Goal: Task Accomplishment & Management: Complete application form

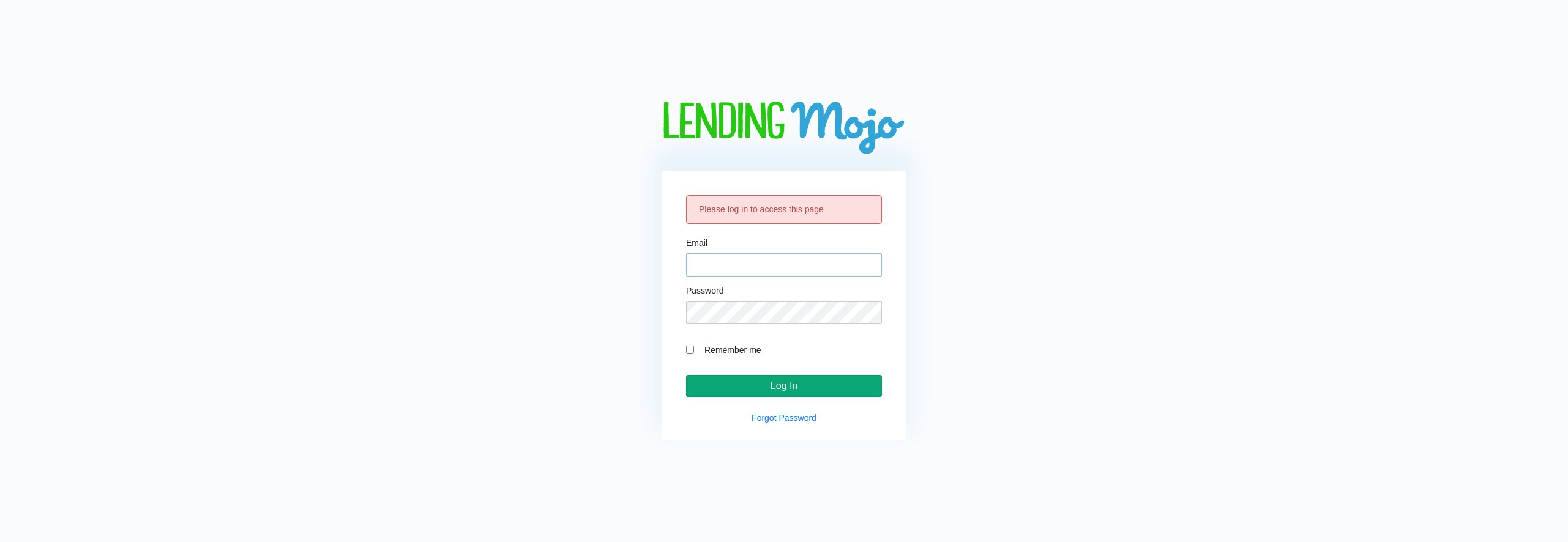
type input "[EMAIL_ADDRESS][DOMAIN_NAME]"
click at [814, 386] on input "Log In" at bounding box center [784, 386] width 196 height 22
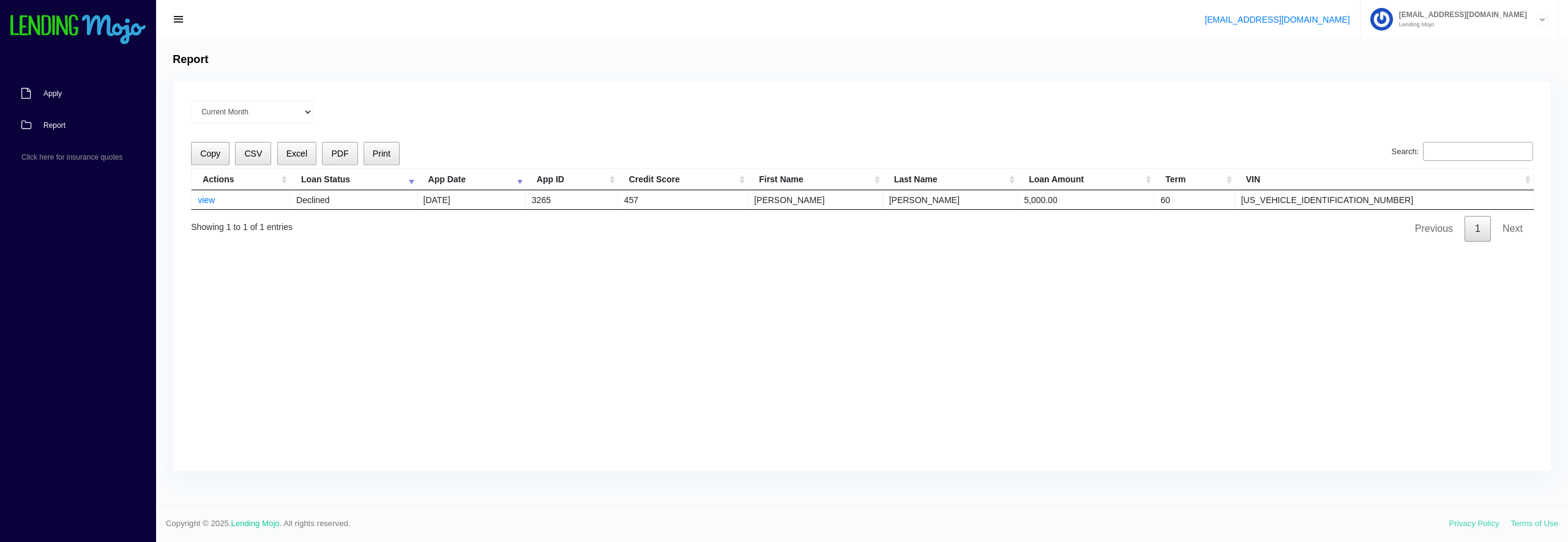
click at [48, 93] on span "Apply" at bounding box center [52, 93] width 19 height 7
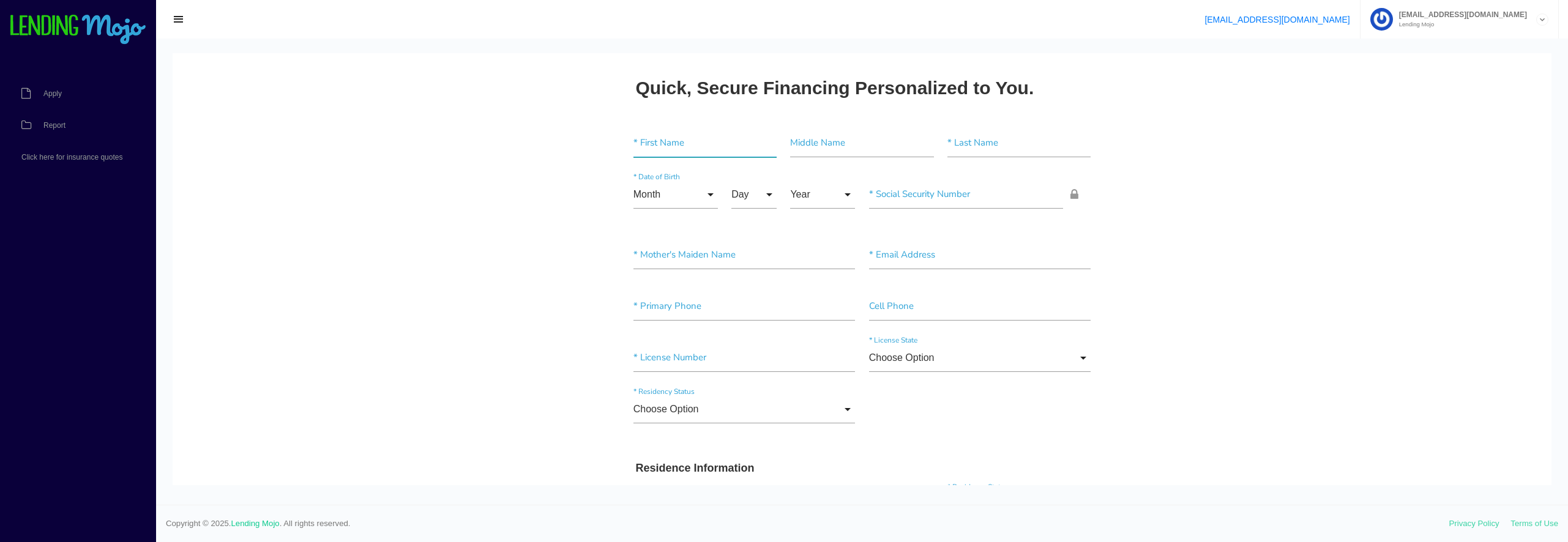
click at [649, 133] on input"] "text" at bounding box center [705, 143] width 143 height 28
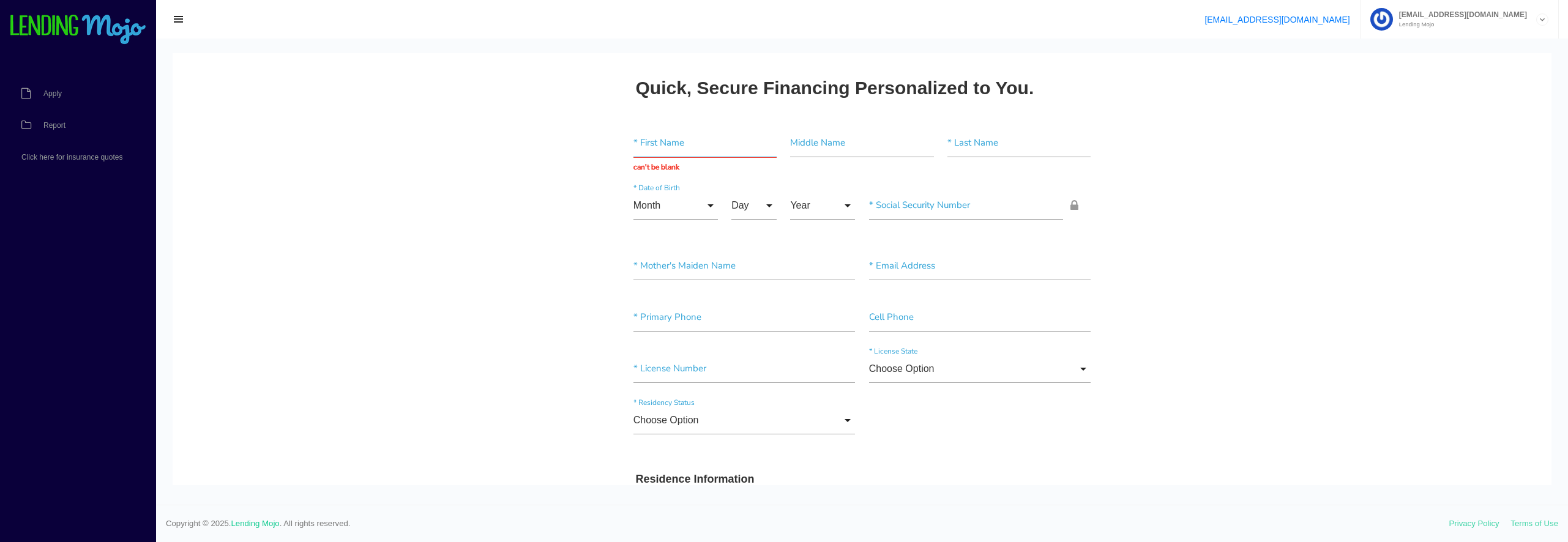
click at [642, 133] on input "text" at bounding box center [705, 143] width 143 height 28
type input "IDHALIA"
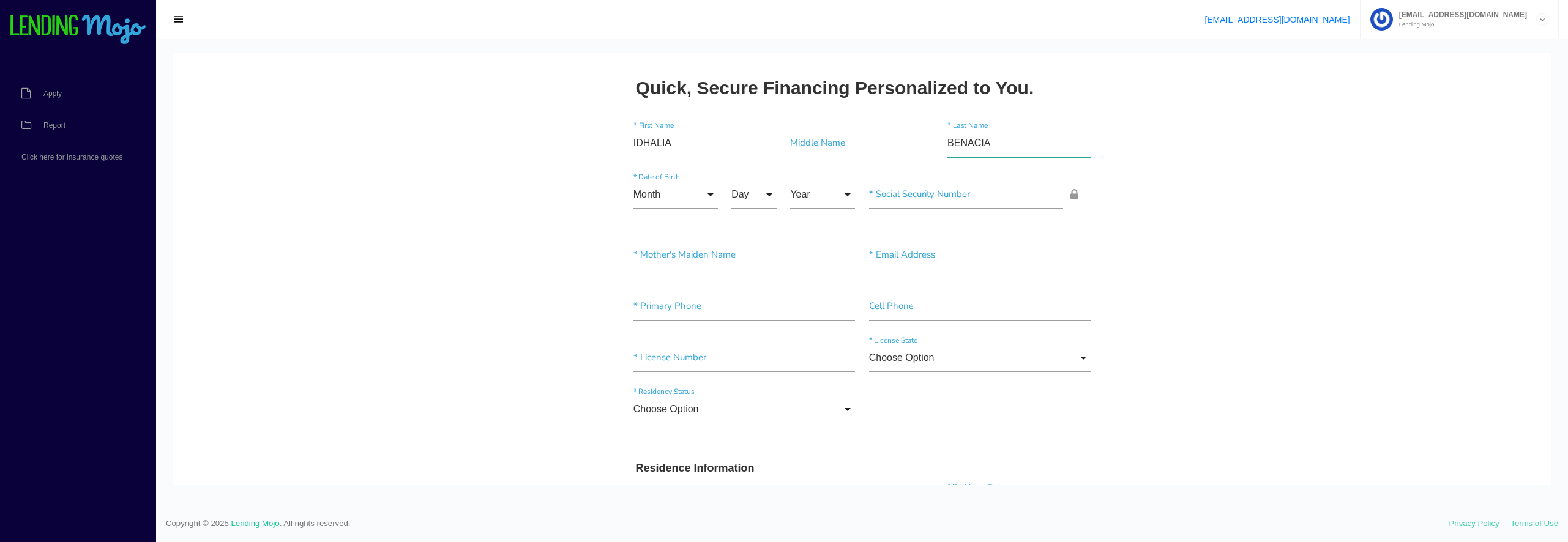
type input"] "BENACIA"
click at [701, 196] on input "Month" at bounding box center [675, 194] width 85 height 28
click at [661, 470] on span "Sept" at bounding box center [675, 471] width 85 height 31
type input "Sept"
click at [764, 194] on input "Day" at bounding box center [754, 194] width 46 height 28
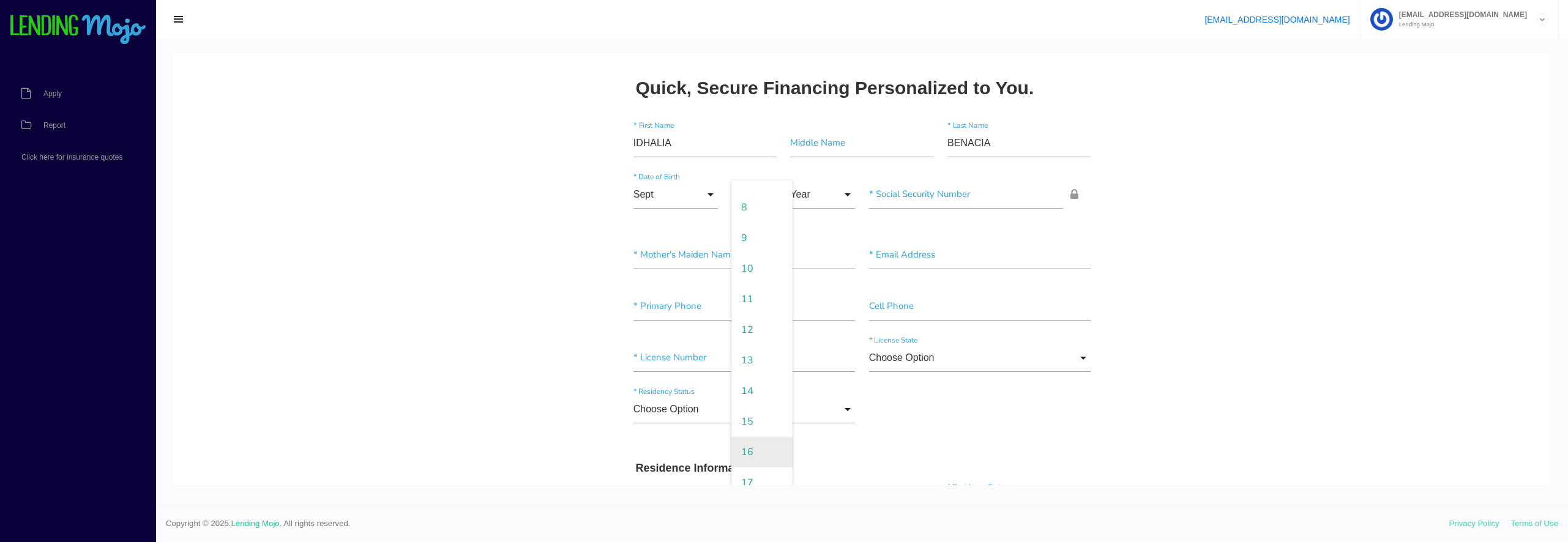
scroll to position [306, 0]
click at [750, 468] on span "19" at bounding box center [762, 471] width 61 height 31
type input "19"
click at [840, 192] on input "Year" at bounding box center [823, 194] width 65 height 28
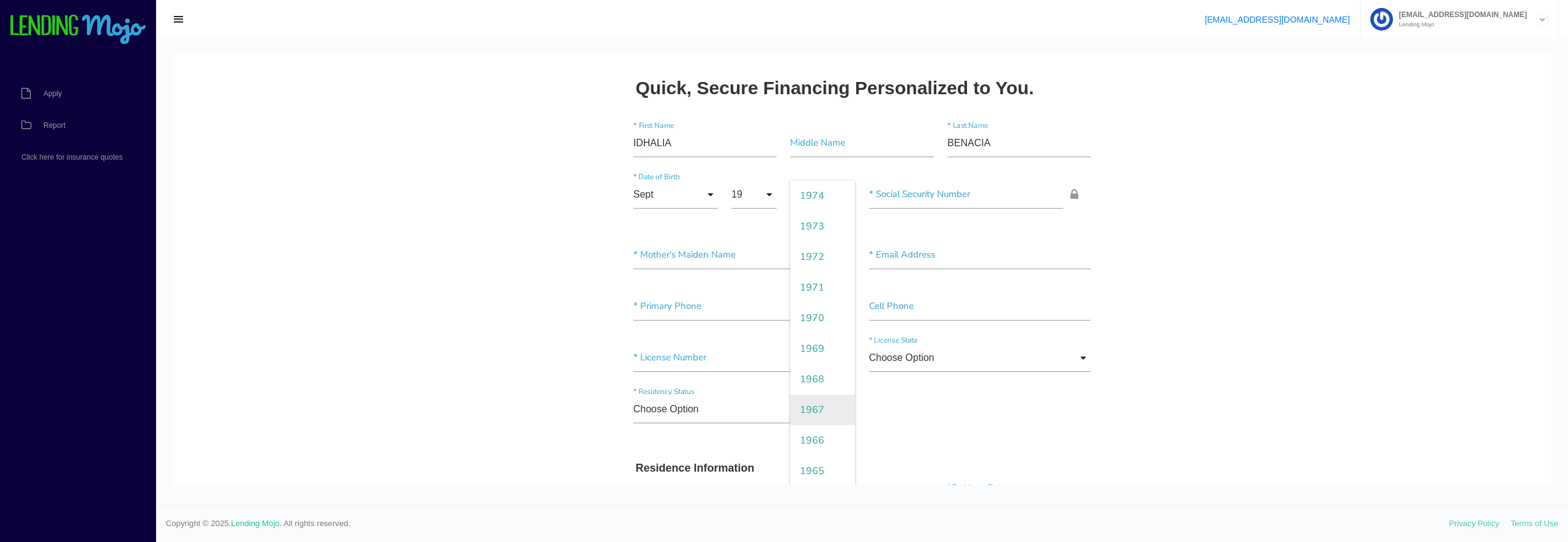
click at [819, 408] on span "1967" at bounding box center [823, 410] width 65 height 31
type input "1967"
click at [908, 191] on input"] "text" at bounding box center [966, 194] width 194 height 28
type input"] "101-54-7148"
click at [633, 252] on input"] "text" at bounding box center [744, 255] width 222 height 28
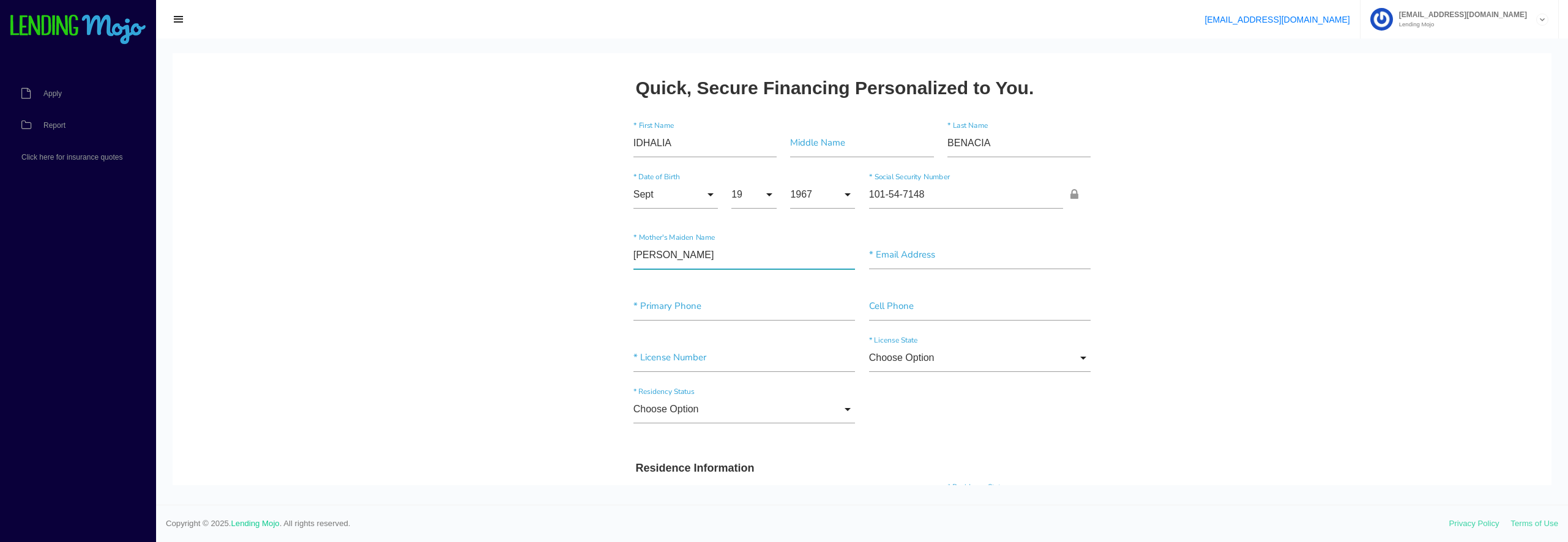
type input"] "BOODOO"
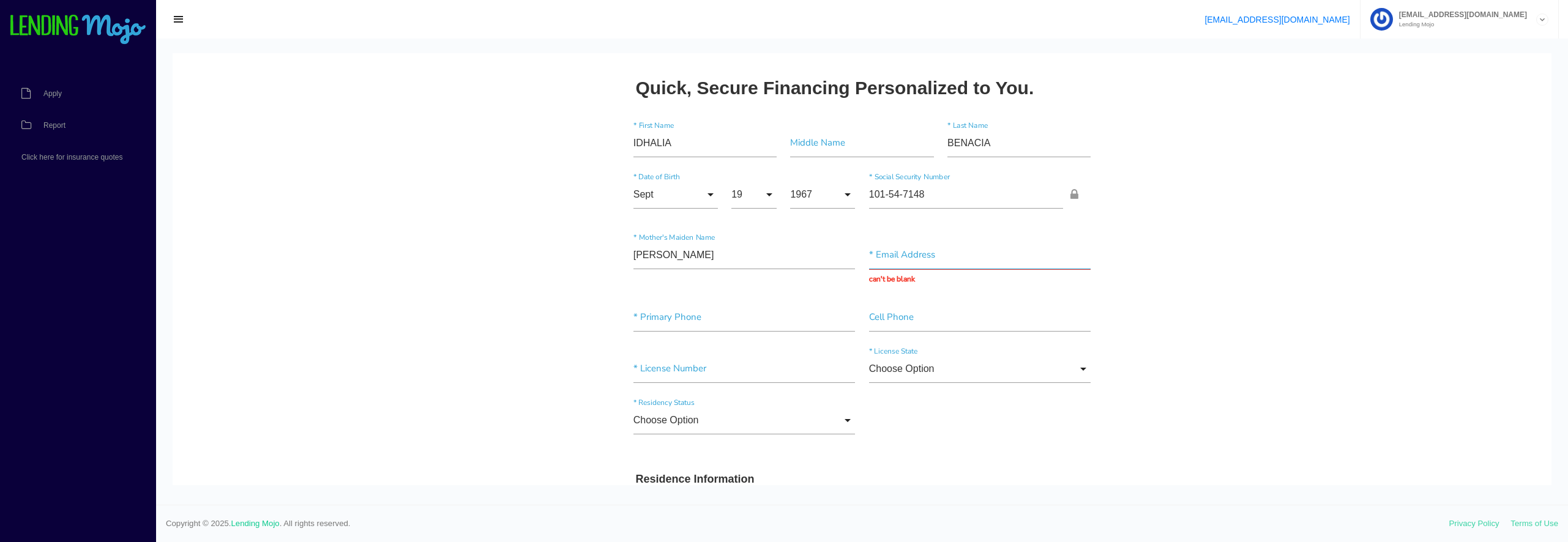
click at [879, 254] on input "text" at bounding box center [979, 255] width 222 height 28
paste input "ibenacia@gmail.com"
type input "ibenacia@gmail.com"
click at [654, 316] on input"] "text" at bounding box center [744, 318] width 222 height 28
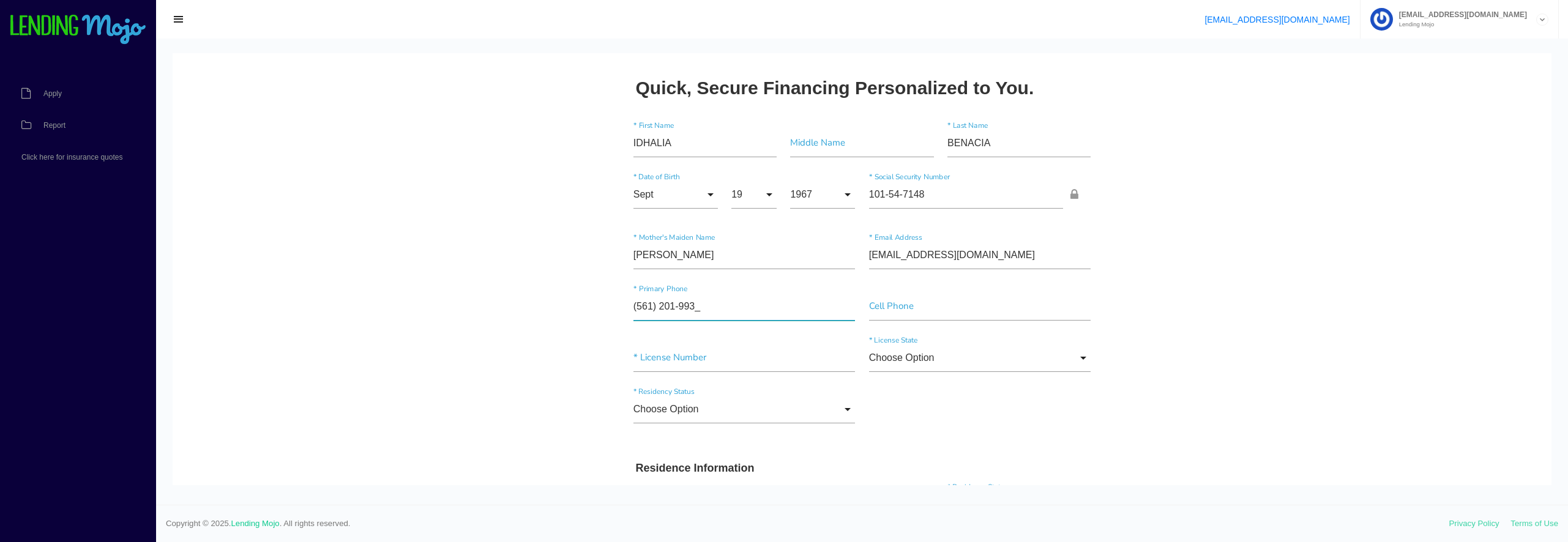
type input"] "(561) 201-9934"
paste input"] "ibenacia@gmail.com"
type input"] "i"
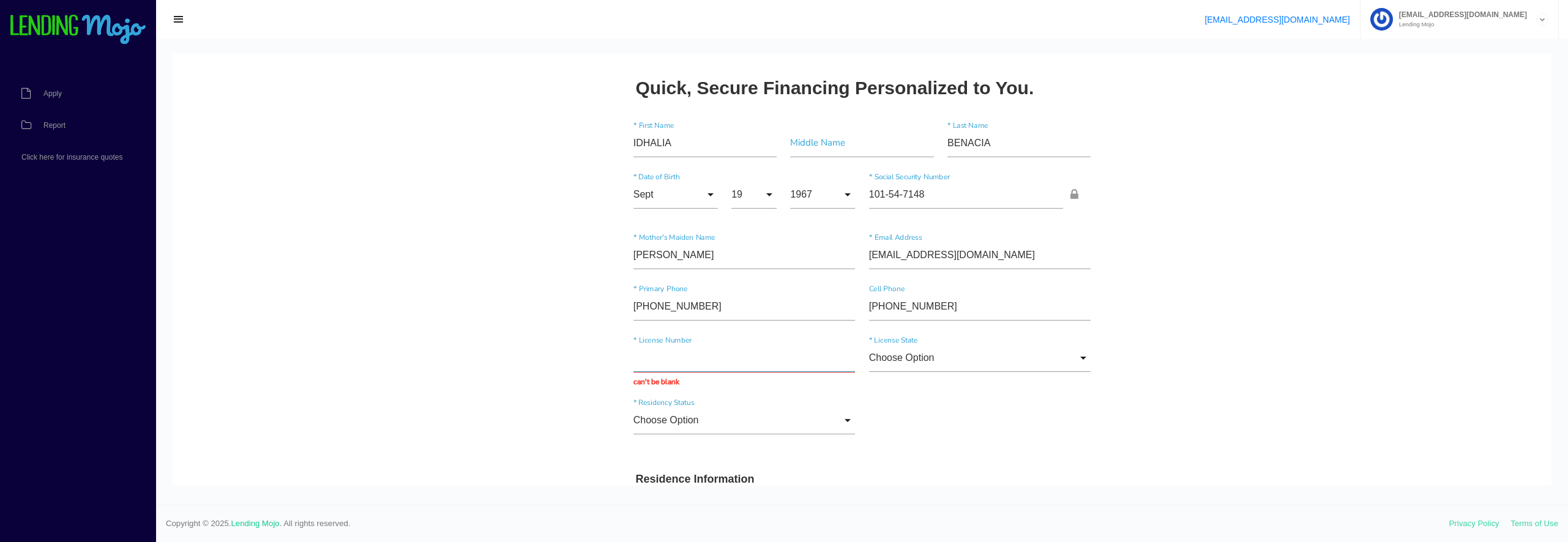
paste input "B520405678390"
type input "B520405678390"
click at [1060, 366] on input "Choose Option" at bounding box center [979, 358] width 222 height 28
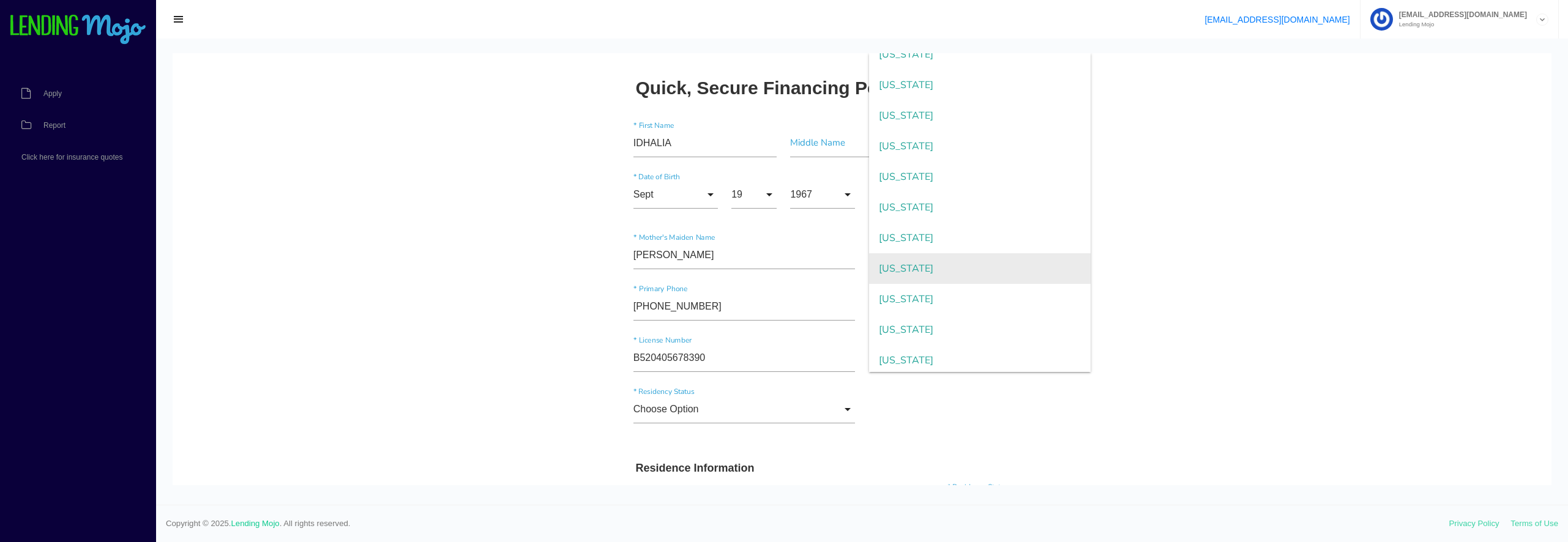
scroll to position [123, 0]
click at [926, 250] on span "Florida" at bounding box center [979, 252] width 222 height 31
type input "Florida"
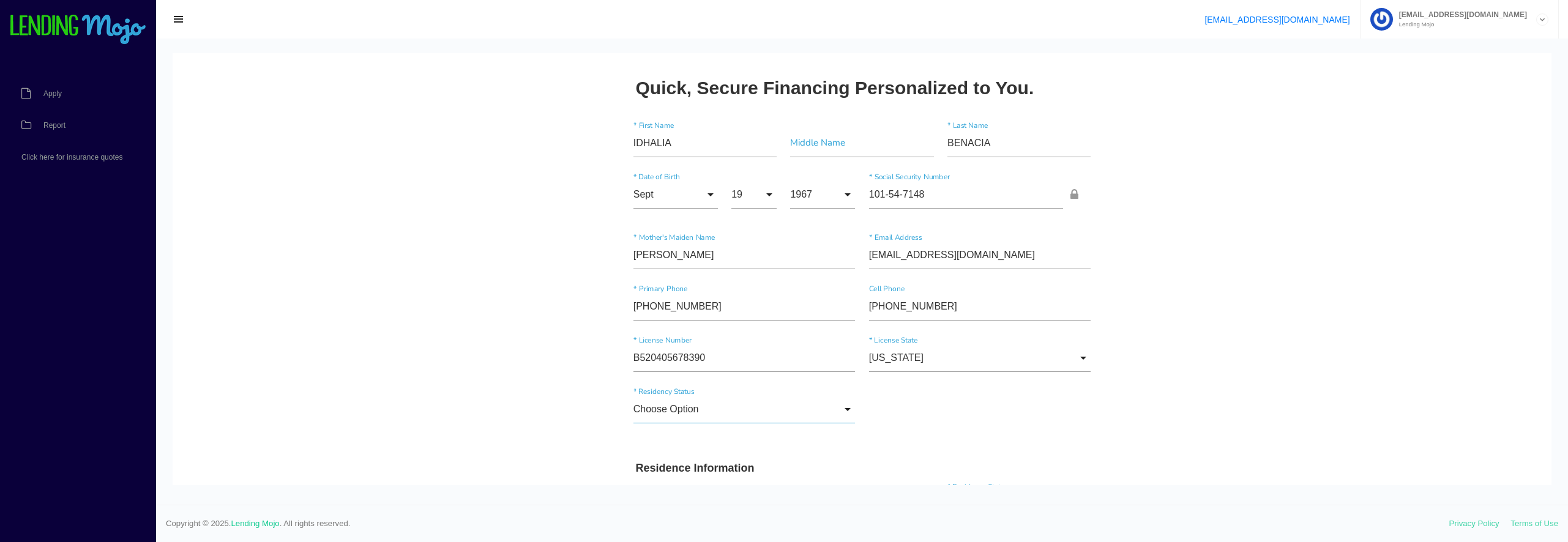
click at [738, 423] on input "Choose Option" at bounding box center [744, 410] width 222 height 28
click at [697, 348] on span "US Citizen" at bounding box center [744, 347] width 222 height 31
type input "US Citizen"
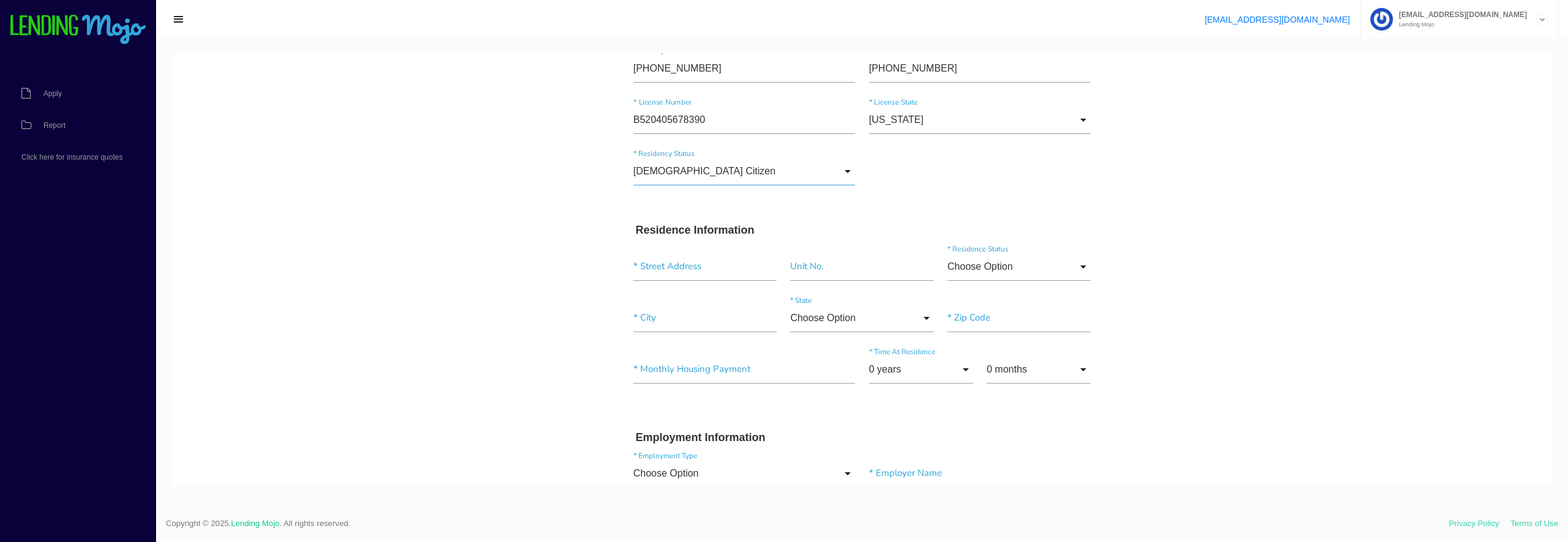
scroll to position [245, 0]
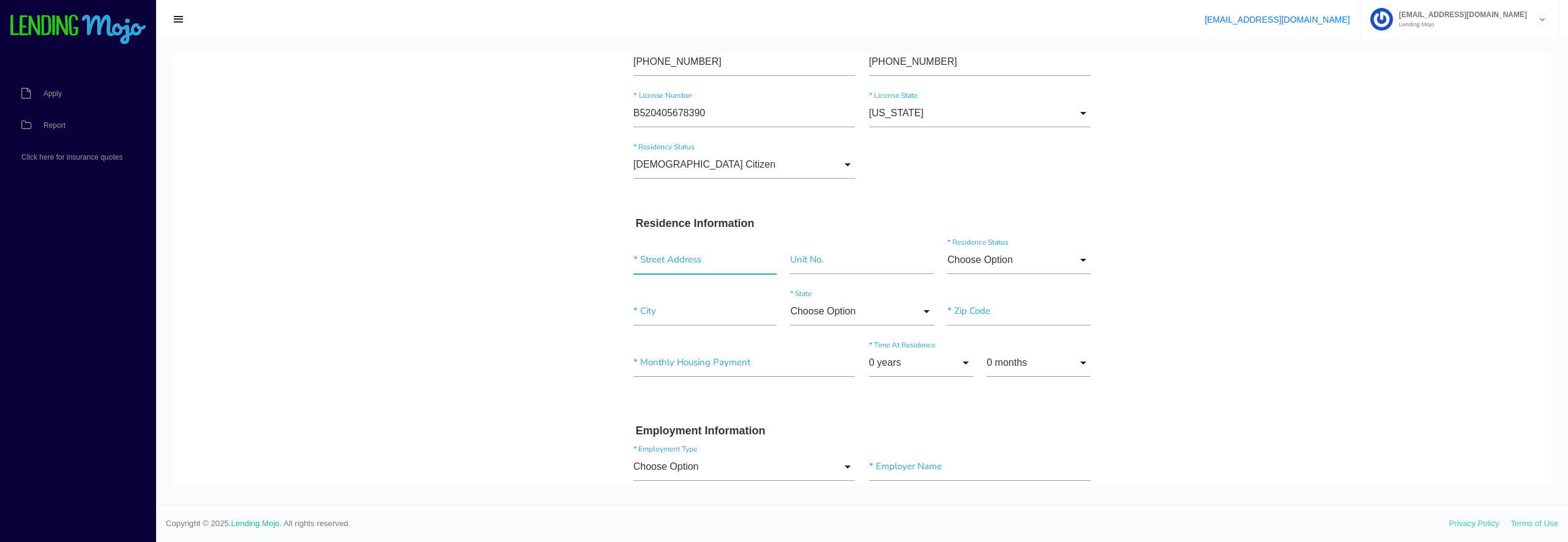
click at [662, 260] on input "text" at bounding box center [705, 260] width 143 height 28
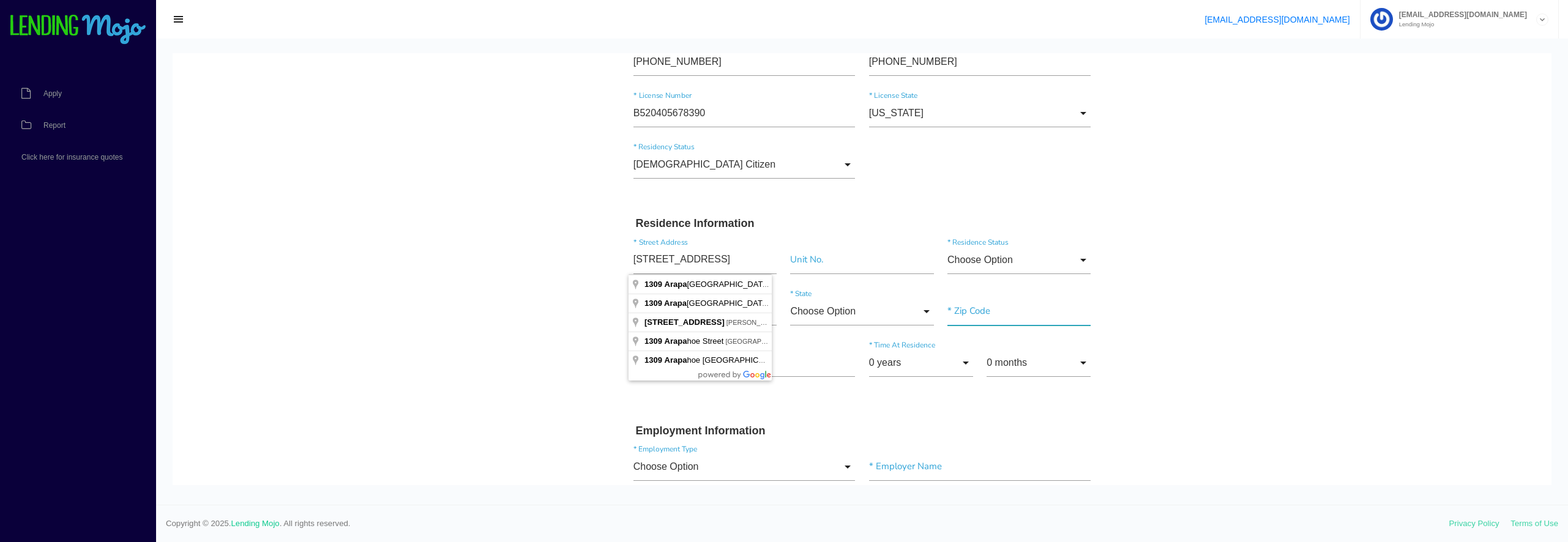
type input "1309 Arapaho St"
type input"] "Jupiter"
type input"] "33458"
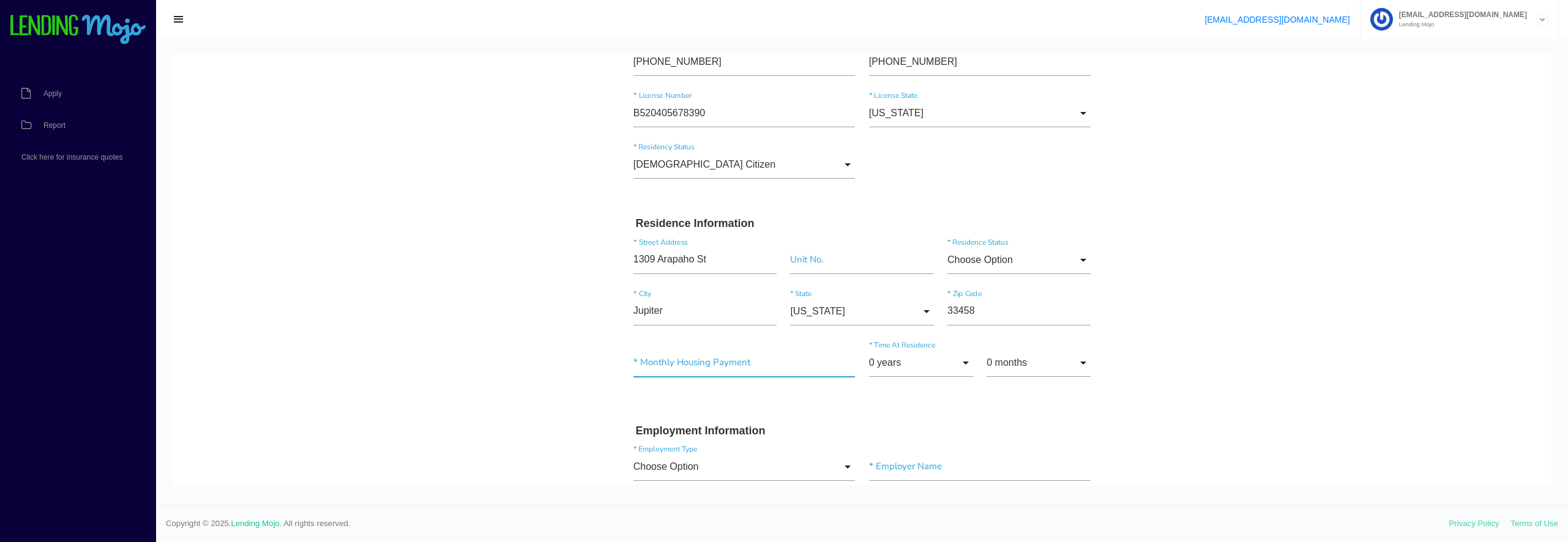
click at [664, 366] on input"] "text" at bounding box center [744, 362] width 222 height 28
drag, startPoint x: 662, startPoint y: 362, endPoint x: 602, endPoint y: 362, distance: 60.0
type input"] "$1,606.00"
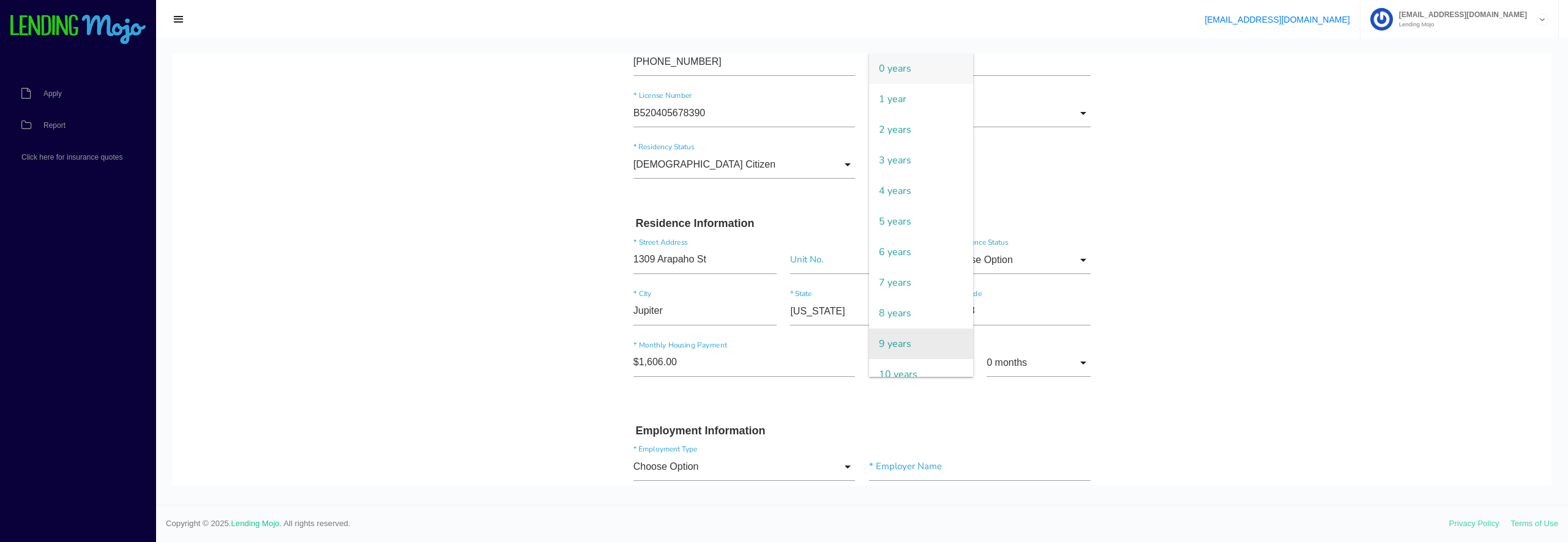
click at [914, 349] on span "9 years" at bounding box center [921, 344] width 104 height 31
type input "9 years"
click at [1029, 366] on input "0 months" at bounding box center [1039, 362] width 104 height 28
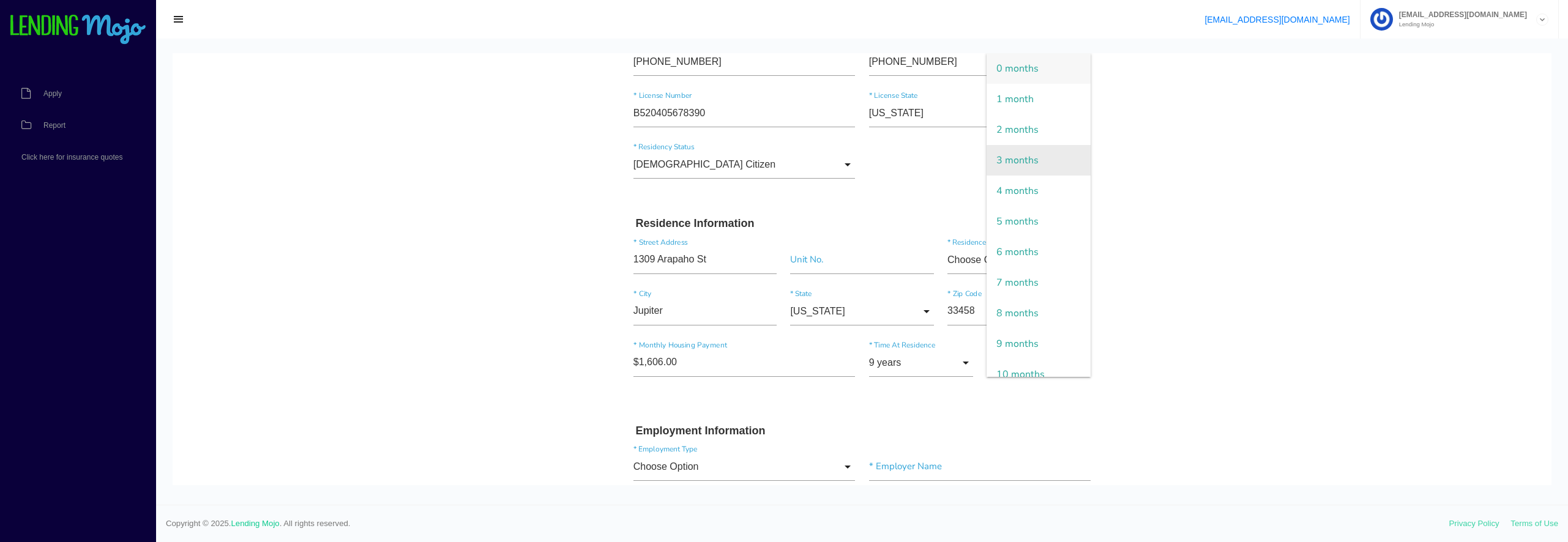
click at [1018, 167] on span "3 months" at bounding box center [1039, 160] width 104 height 31
type input "3 months"
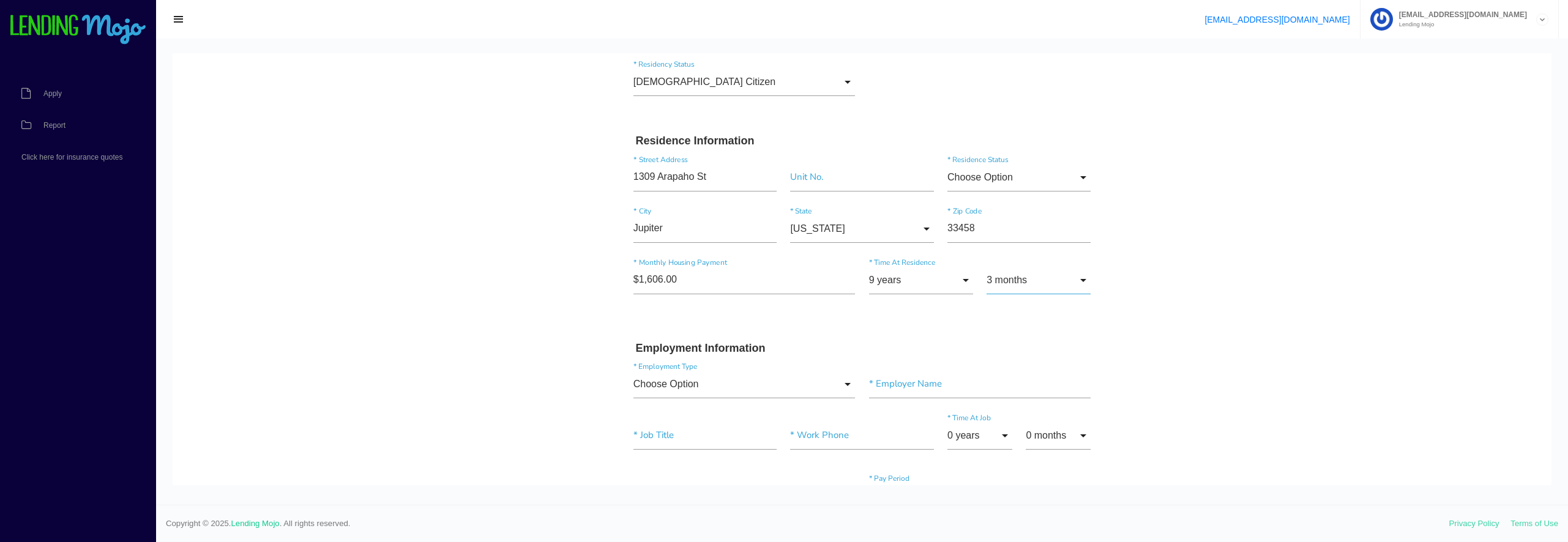
scroll to position [428, 0]
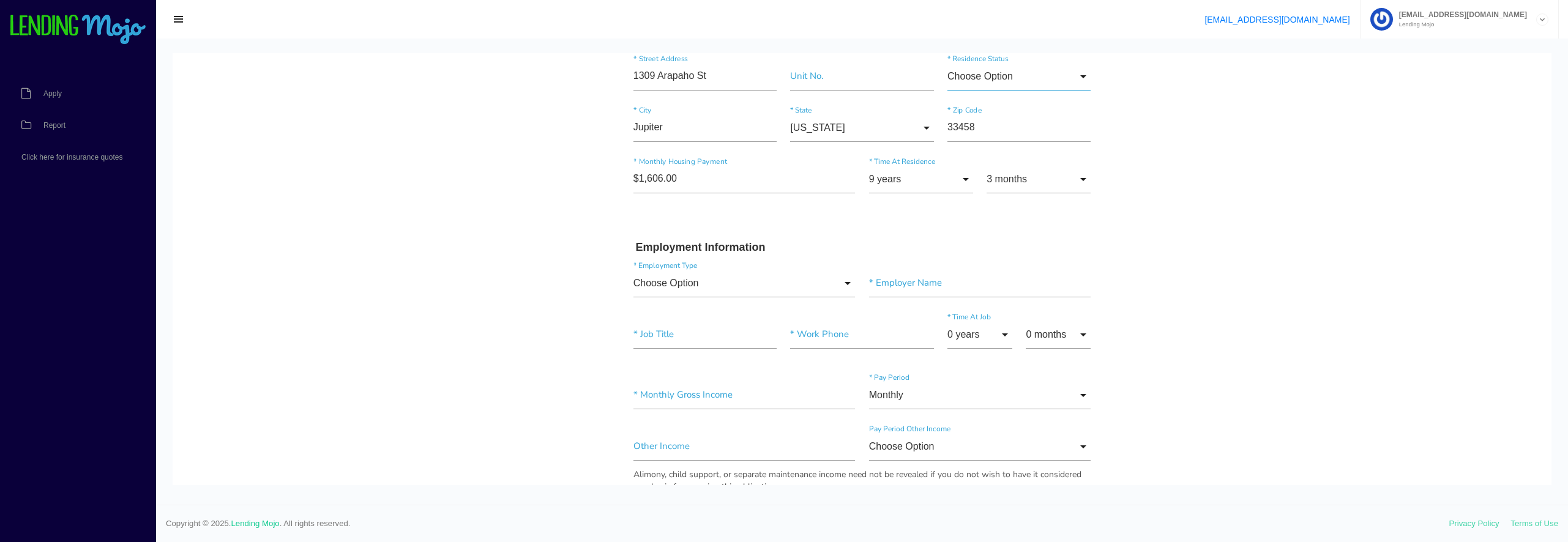
click at [989, 75] on input "Choose Option" at bounding box center [1019, 76] width 143 height 28
click at [975, 111] on span "Own" at bounding box center [1019, 108] width 143 height 31
type input "Own"
click at [920, 280] on input"] "text" at bounding box center [979, 283] width 222 height 28
type input"] "k"
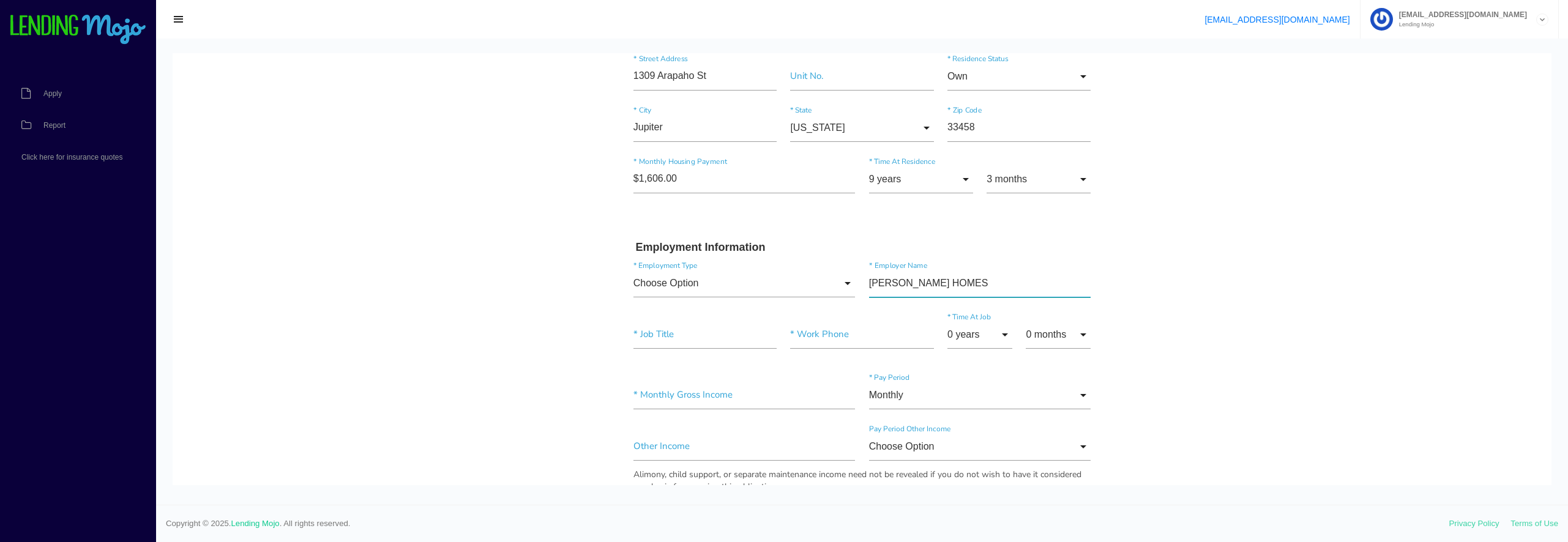
type input"] "KOLTER HOMES"
type input"] "POST CLOSER"
type input"] "(561) 201-9934"
click at [970, 167] on span "3 years" at bounding box center [980, 160] width 65 height 31
type input "3 years"
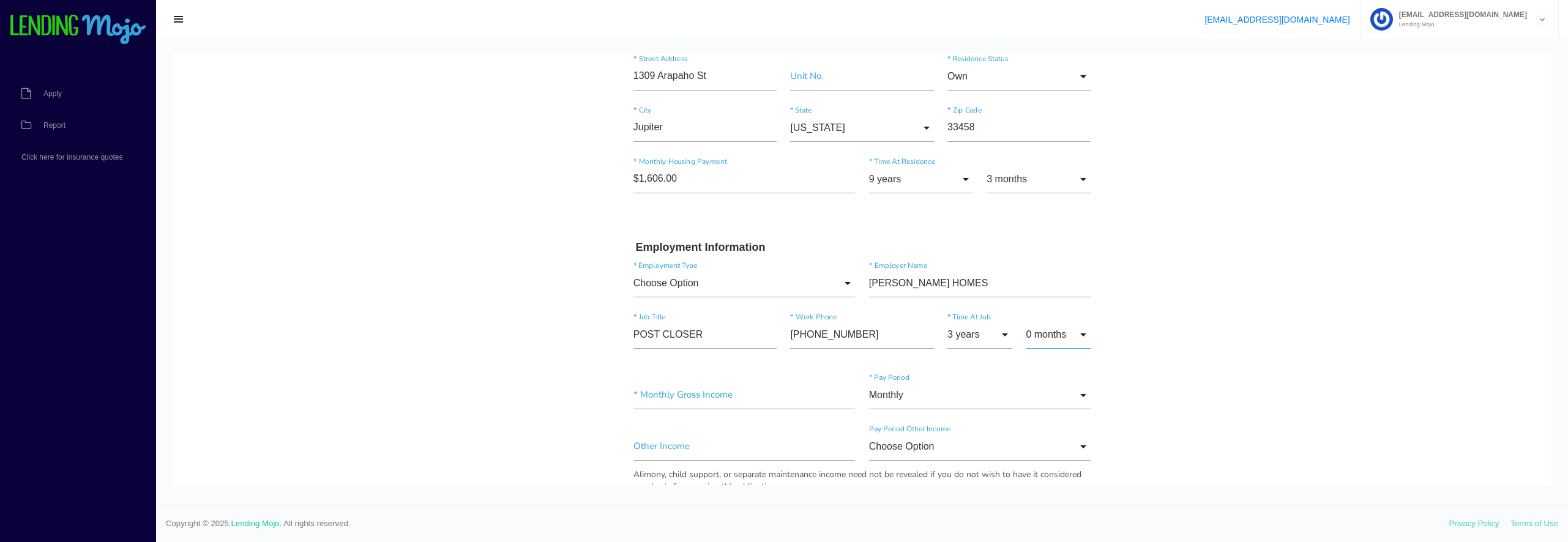
click at [1037, 340] on input "0 months" at bounding box center [1058, 335] width 65 height 28
click at [1038, 206] on span "4 months" at bounding box center [1058, 191] width 65 height 31
type input "4 months"
click at [690, 400] on input"] "text" at bounding box center [744, 395] width 222 height 28
click at [687, 400] on input"] "text" at bounding box center [744, 395] width 222 height 28
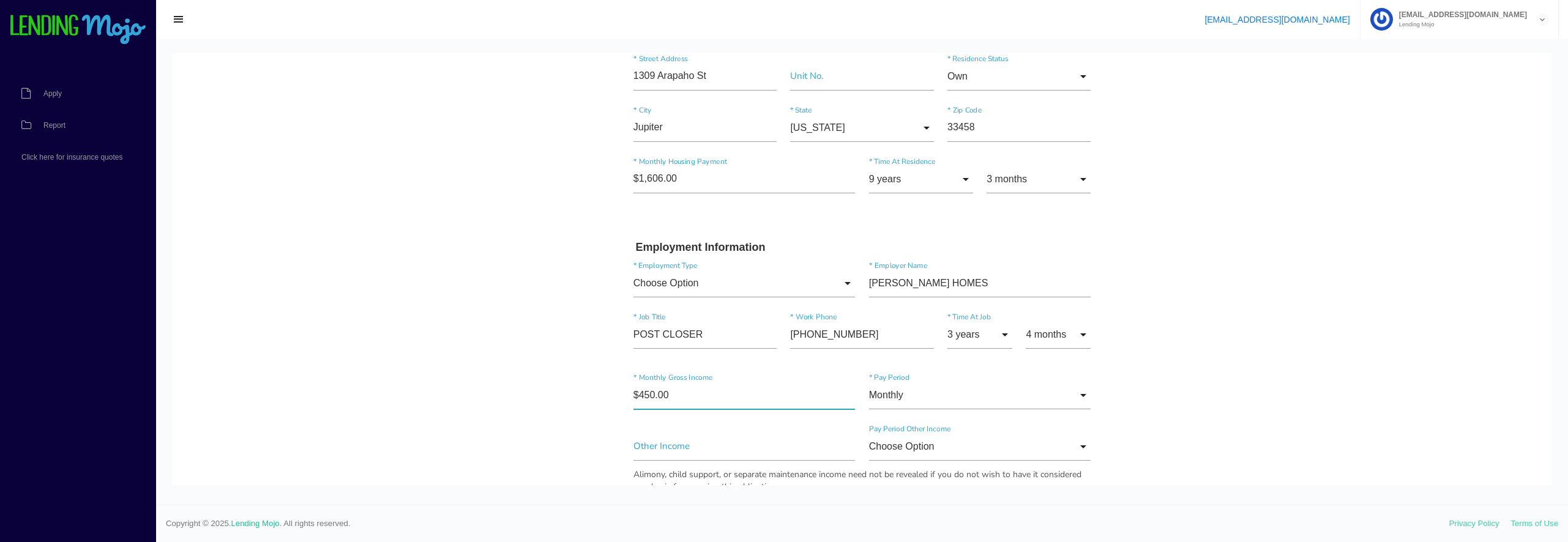
type input"] "$4,508.00"
click at [905, 396] on input "Monthly" at bounding box center [979, 395] width 222 height 28
click at [1190, 349] on body "Quick, Secure Financing Personalized to You. IDHALIA * First Name Middle Name B…" at bounding box center [862, 428] width 1379 height 1607
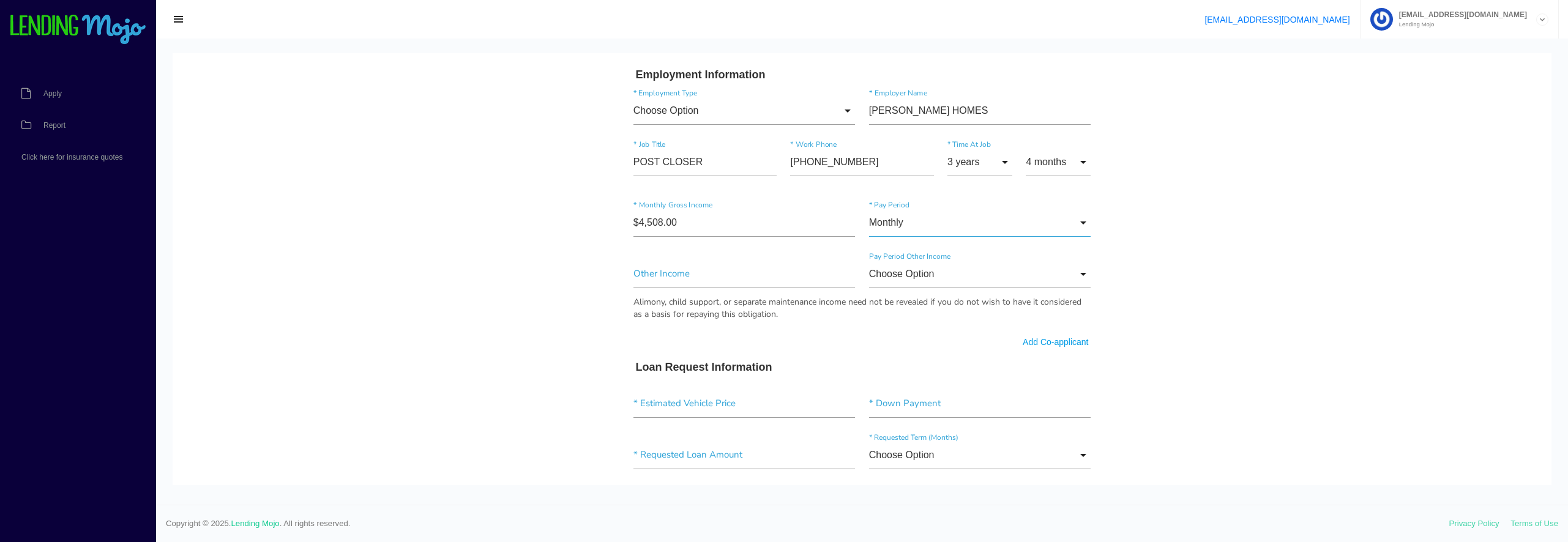
scroll to position [612, 0]
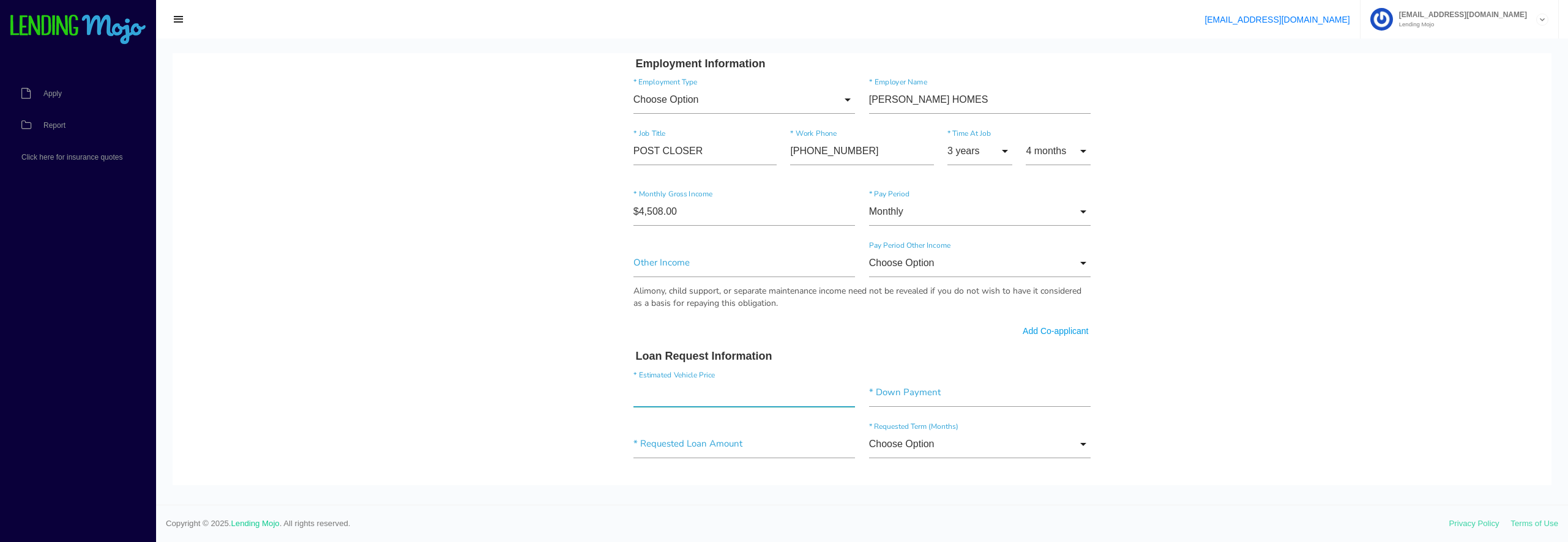
click at [649, 395] on input"] "text" at bounding box center [744, 392] width 222 height 28
click at [672, 393] on input"] "text" at bounding box center [744, 392] width 222 height 28
click at [671, 391] on input"] "text" at bounding box center [744, 392] width 222 height 28
type input"] "$12,000.00"
type input"] "$1,000.00"
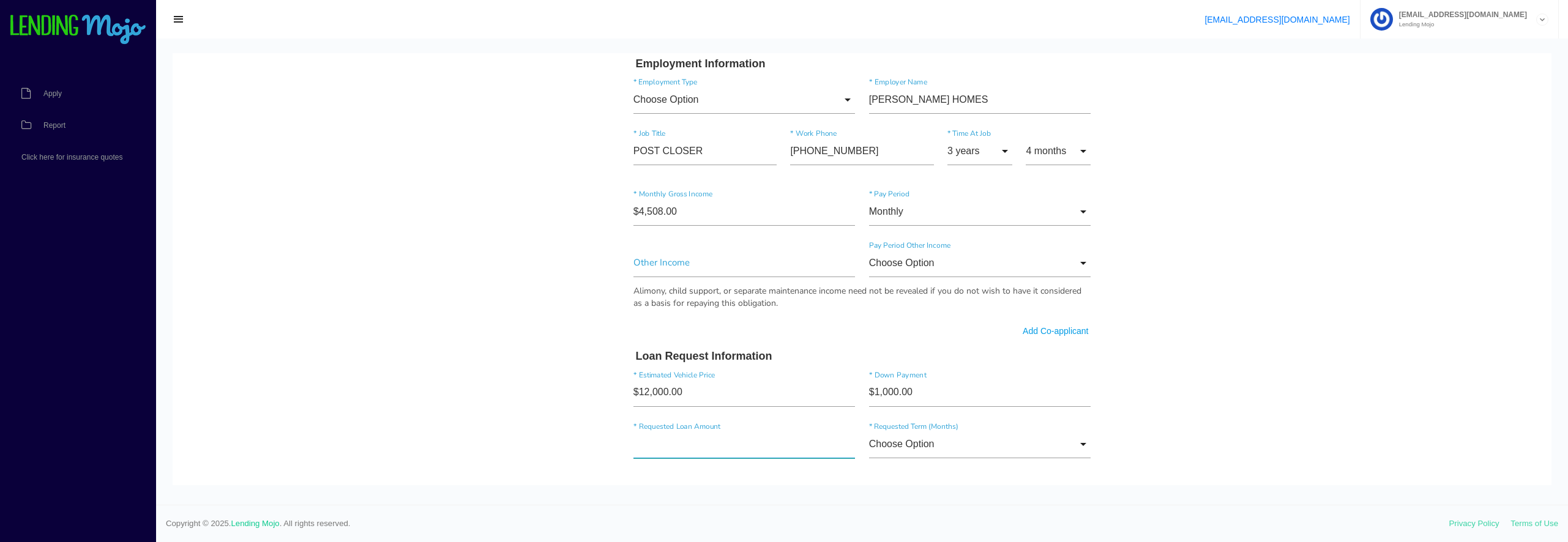
click at [671, 431] on input"] "text" at bounding box center [744, 444] width 222 height 28
type input"] "$11,848.00"
click at [1068, 448] on input "Choose Option" at bounding box center [979, 444] width 222 height 28
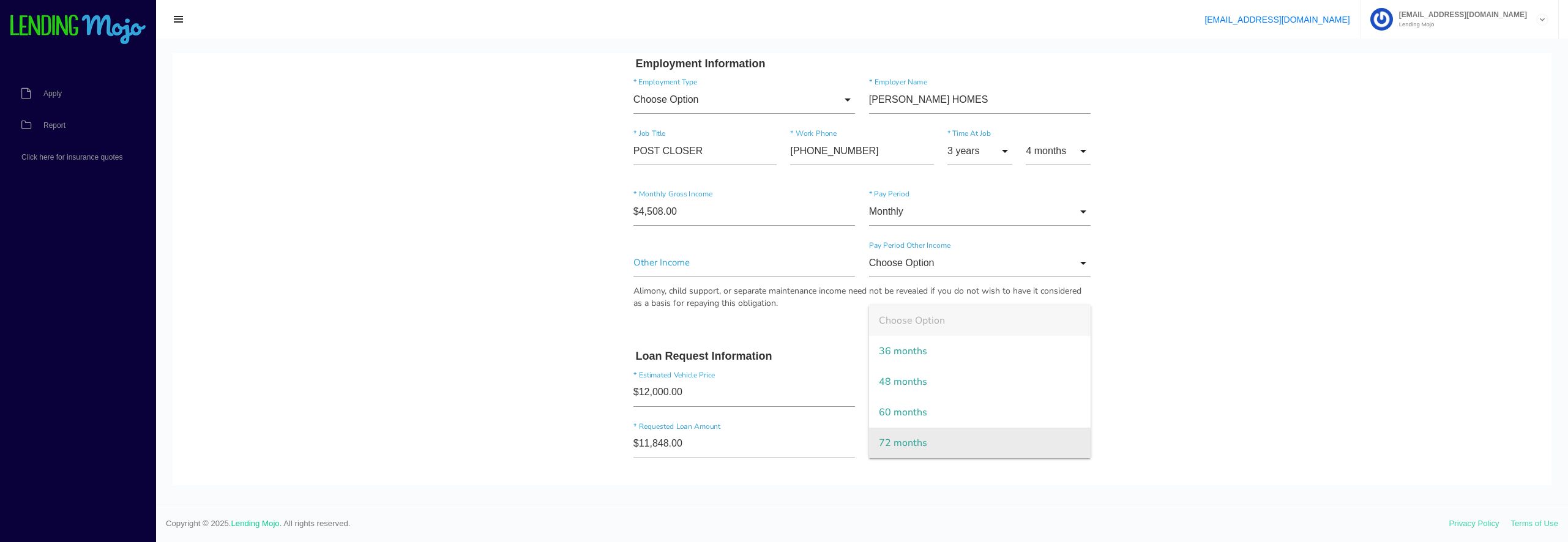
click at [1066, 448] on span "72 months" at bounding box center [979, 443] width 222 height 31
type input "72 months"
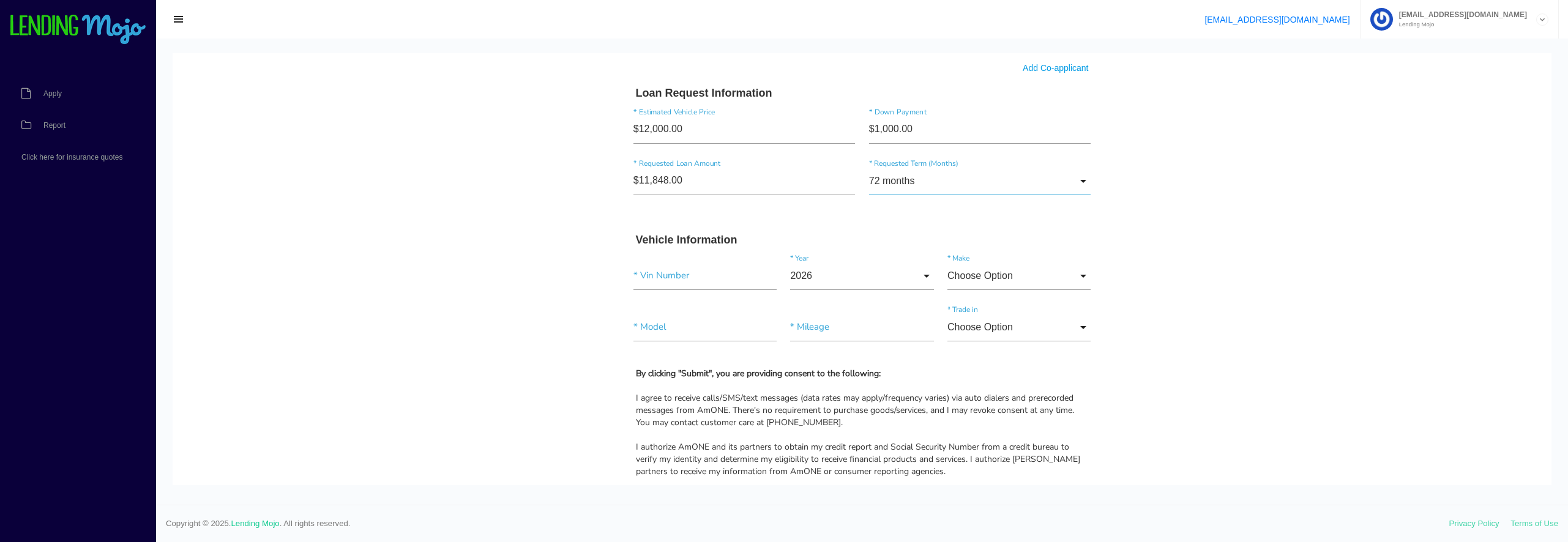
scroll to position [979, 0]
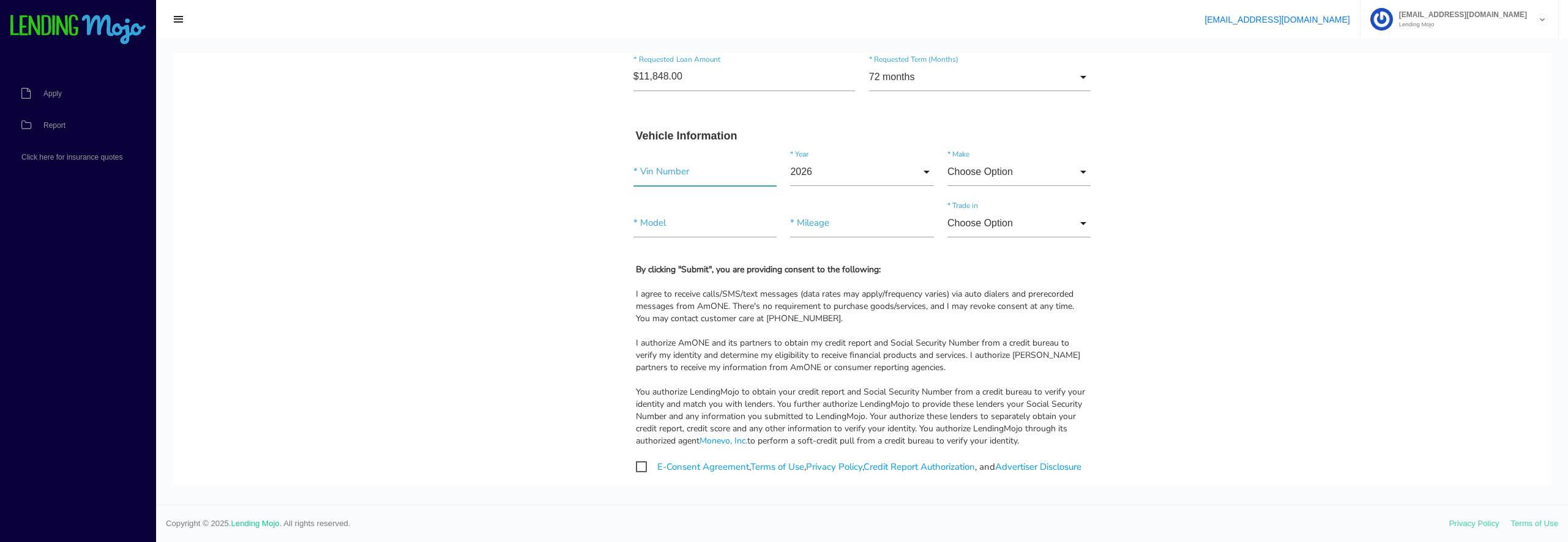
click at [636, 172] on input"] "text" at bounding box center [705, 171] width 143 height 28
paste input"] "KMHRB8A34PU231992"
type input"] "KMHRB8A34PU231992"
click at [904, 163] on input "2026" at bounding box center [862, 171] width 143 height 28
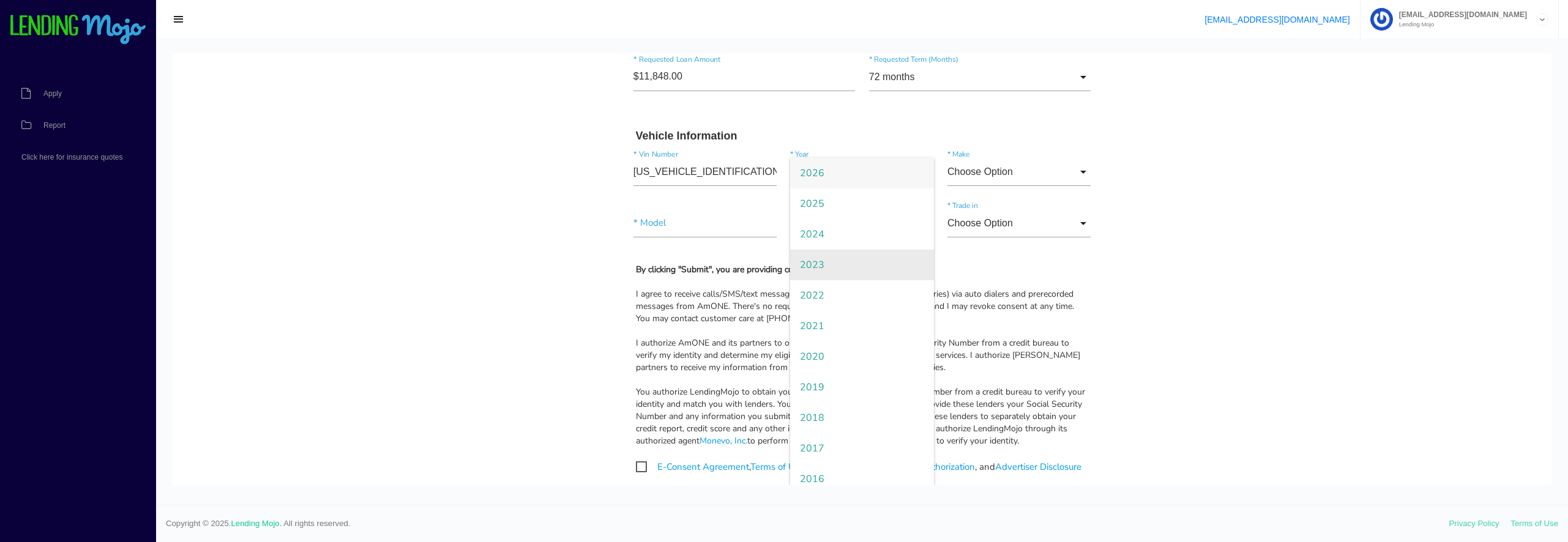
click at [827, 271] on span "2023" at bounding box center [862, 265] width 143 height 31
type input "2023"
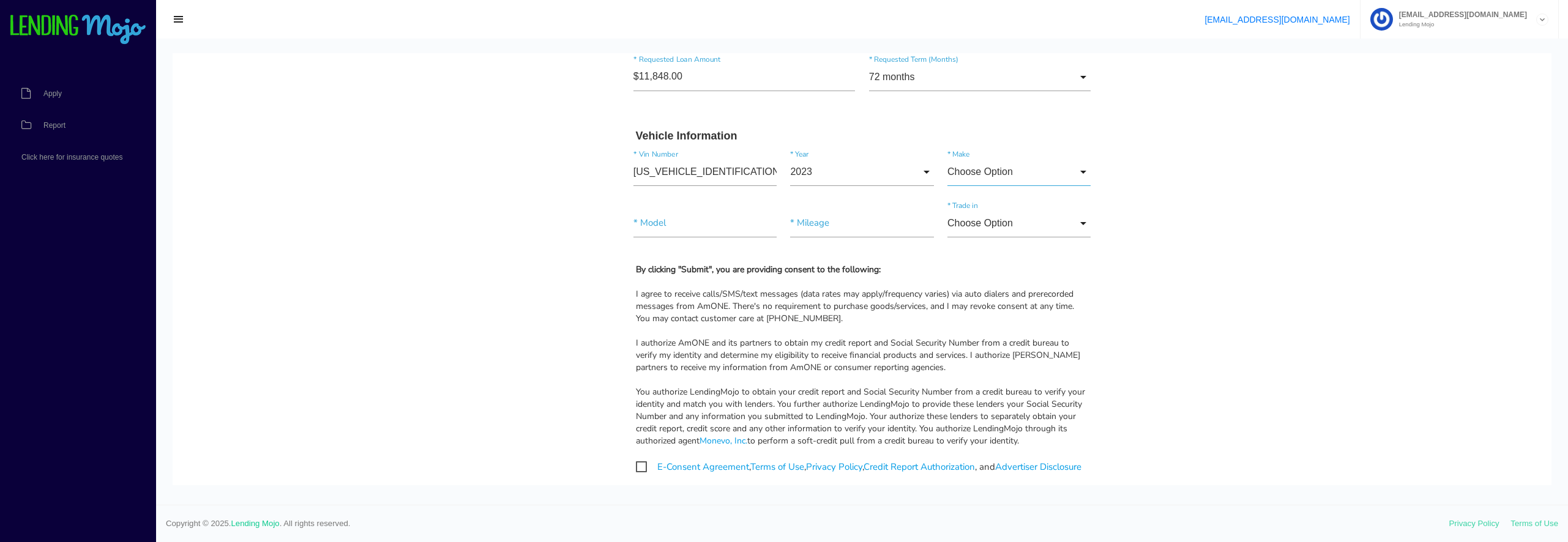
click at [1084, 167] on input "Choose Option" at bounding box center [1019, 171] width 143 height 28
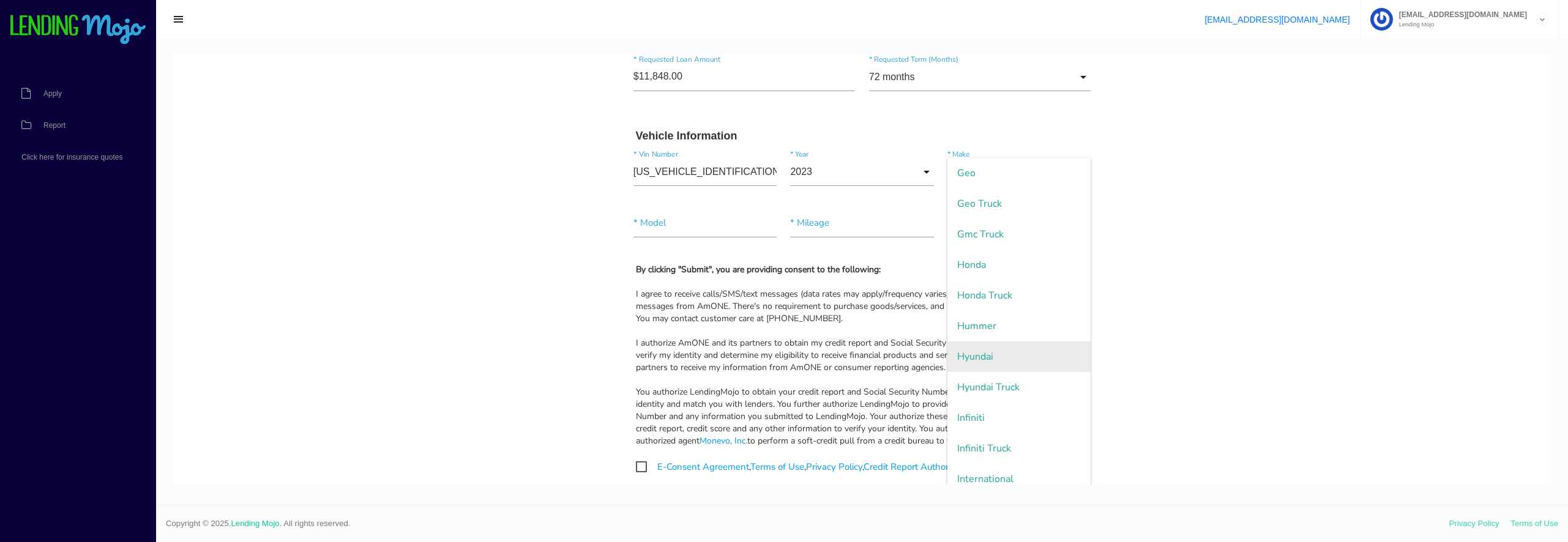
click at [982, 355] on span "Hyundai" at bounding box center [1019, 357] width 143 height 31
type input "Hyundai"
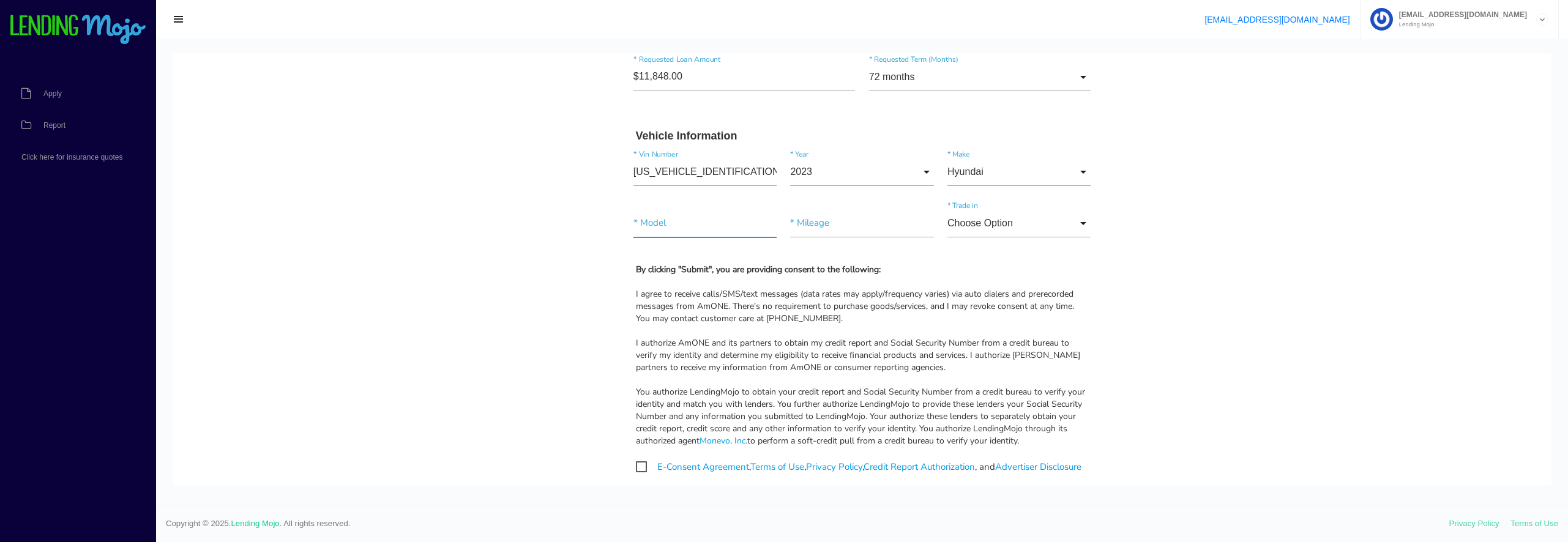
click at [634, 224] on input"] "text" at bounding box center [705, 223] width 143 height 28
type input"] "VENUE"
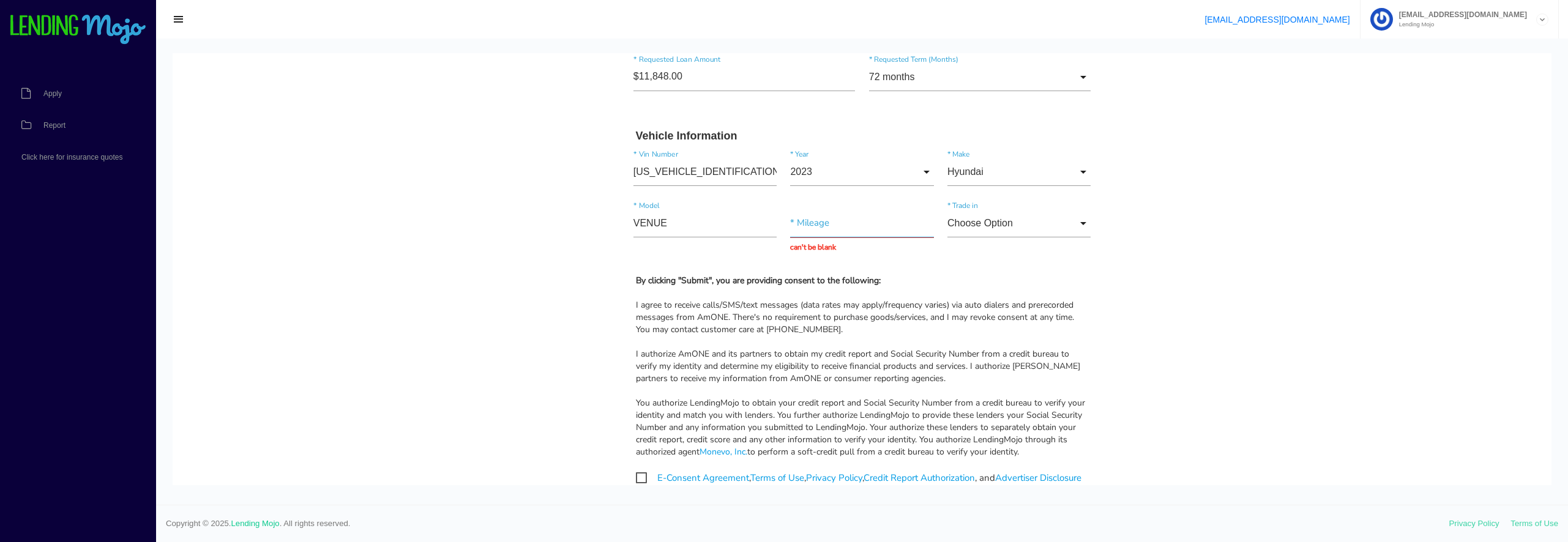
click at [826, 227] on input "text" at bounding box center [862, 223] width 143 height 28
type input "55,191"
click at [1040, 219] on input "Choose Option" at bounding box center [1019, 223] width 143 height 28
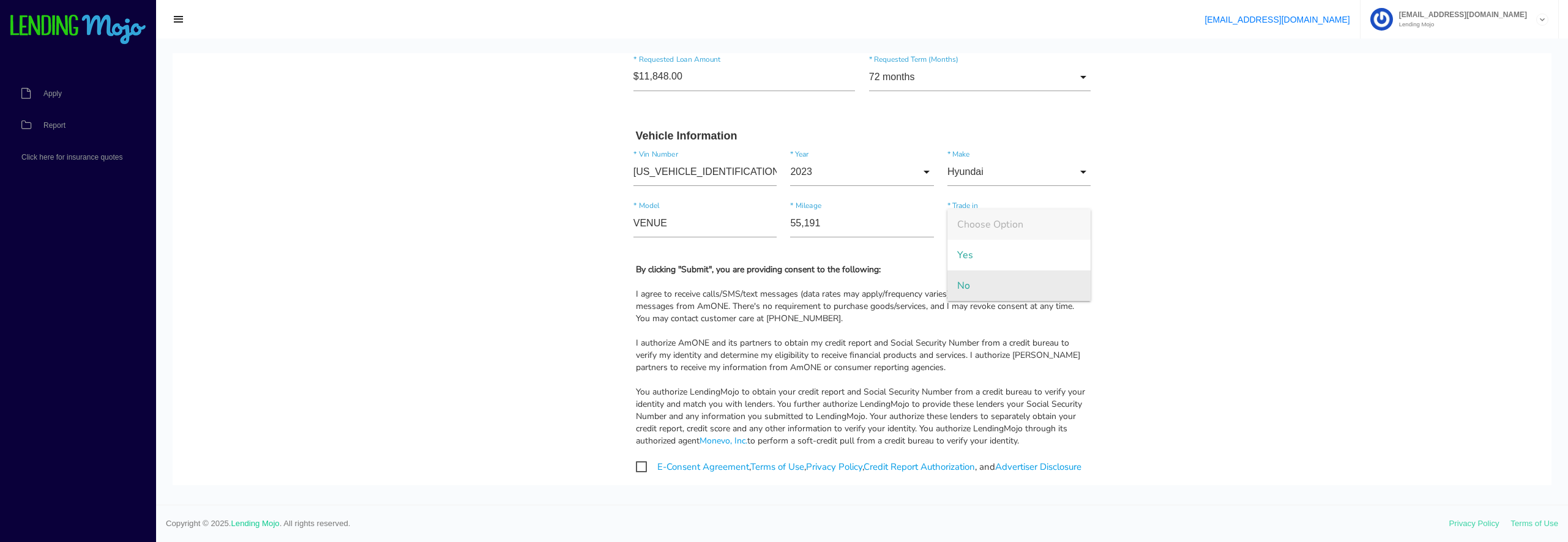
click at [998, 290] on span "No" at bounding box center [1019, 286] width 143 height 31
type input "No"
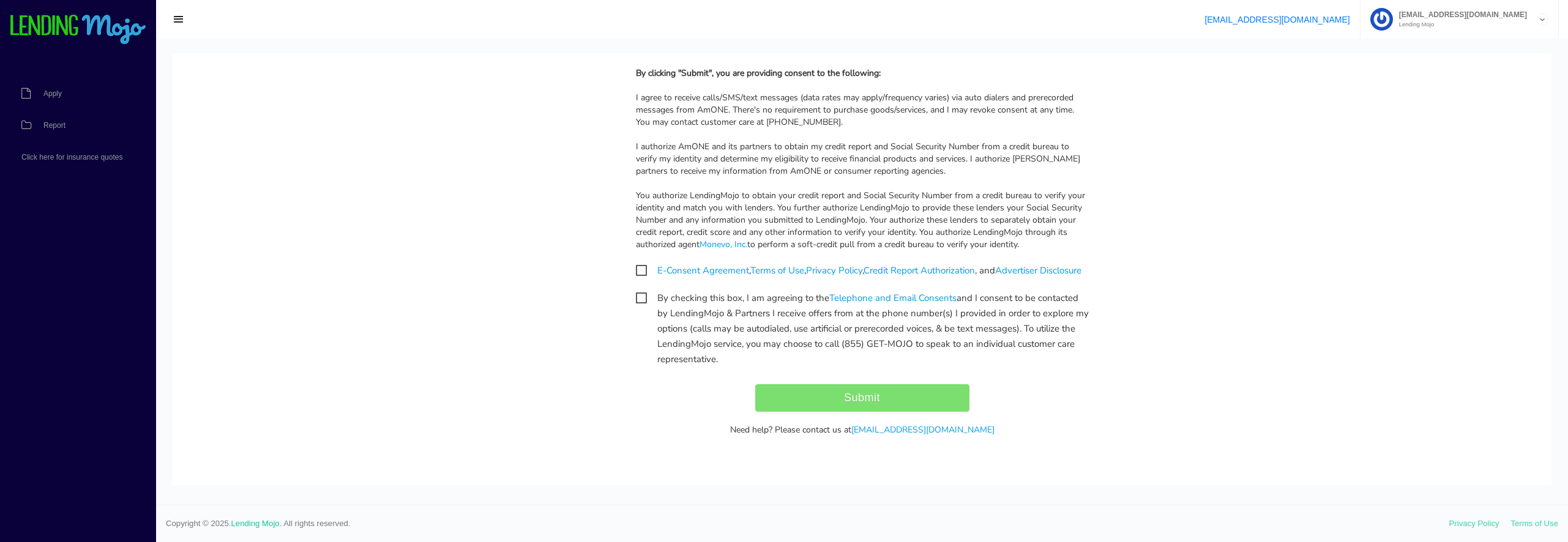
click at [636, 263] on span "E-Consent Agreement , Terms of Use , Privacy Policy , Credit Report Authorizati…" at bounding box center [858, 271] width 445 height 15
checkbox input "true"
click at [636, 297] on span "By checking this box, I am agreeing to the Telephone and Email Consents and I c…" at bounding box center [862, 298] width 453 height 15
checkbox input "true"
click at [884, 395] on input "Submit" at bounding box center [862, 398] width 215 height 28
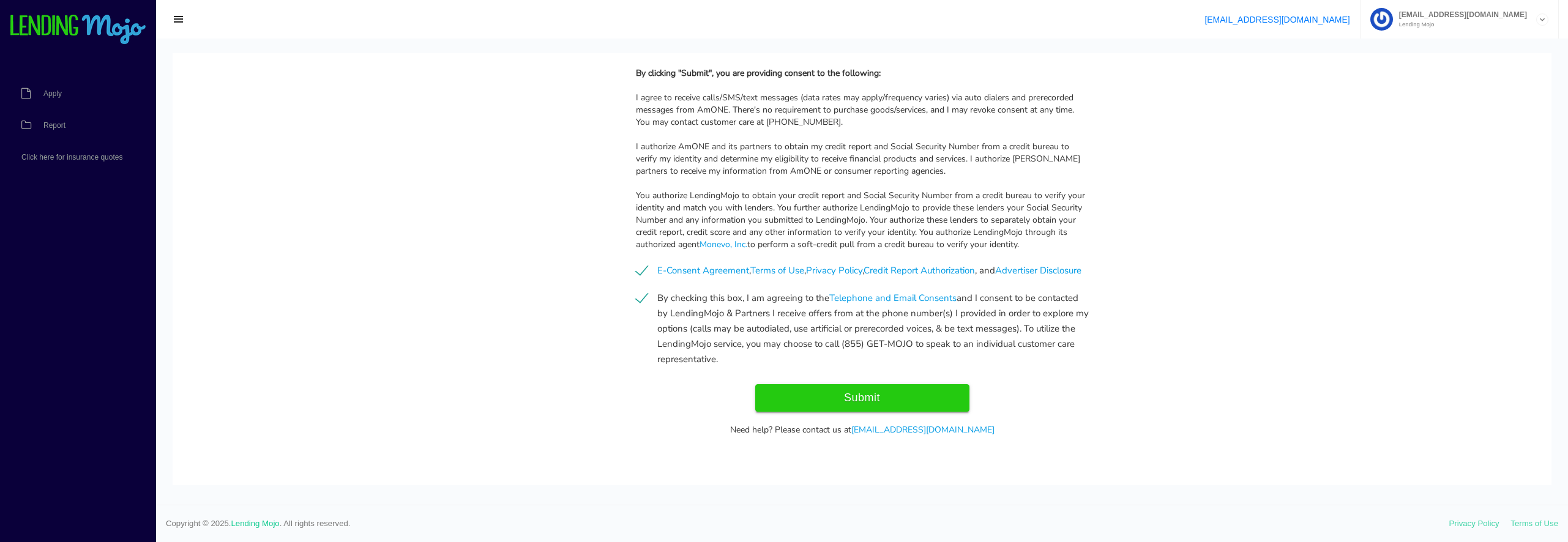
type input "Submit"
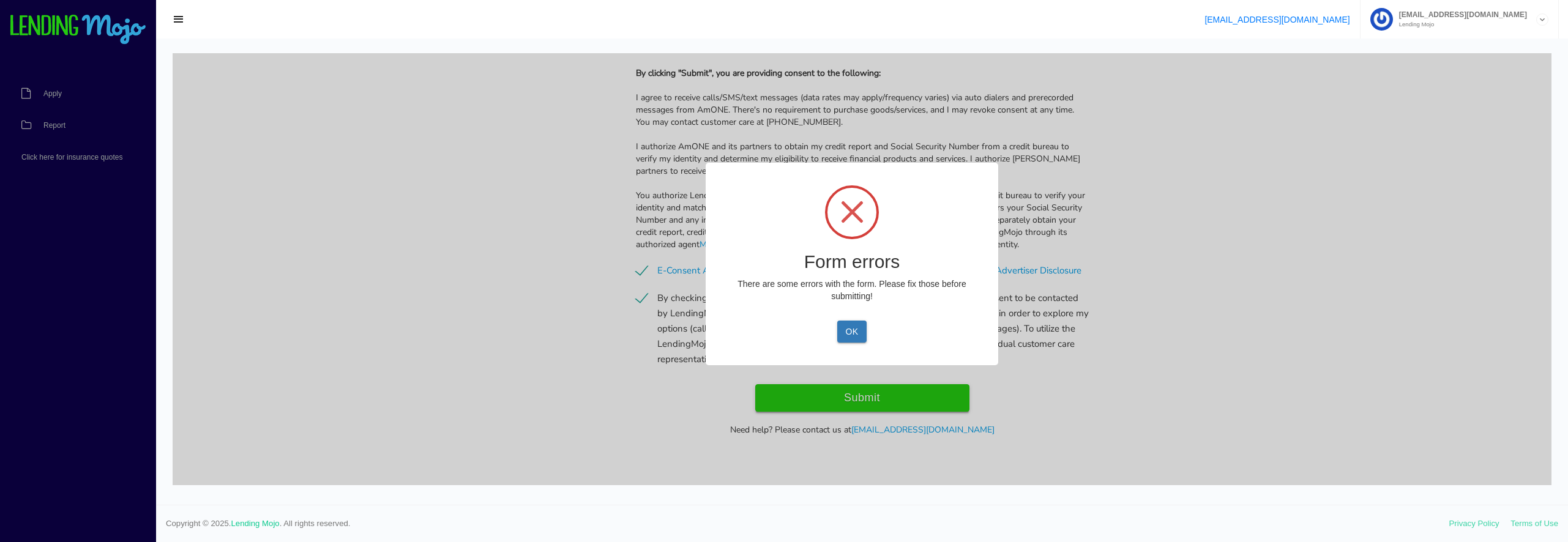
scroll to position [1201, 0]
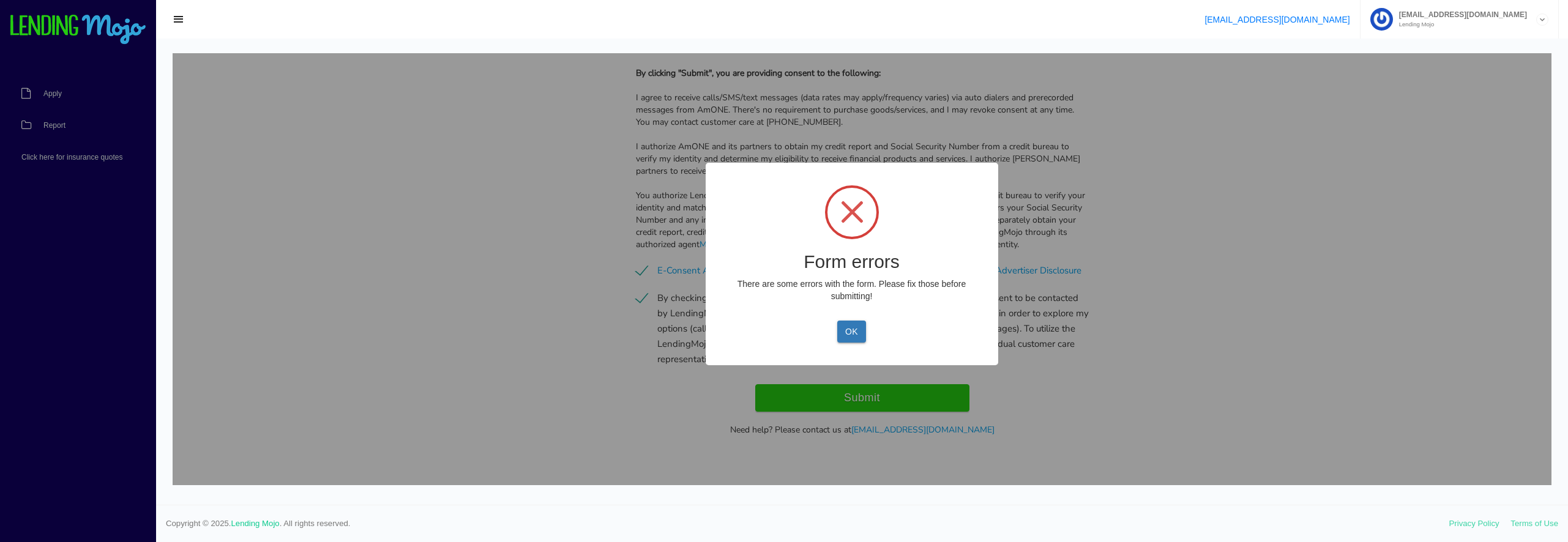
click at [836, 329] on div "Cancel OK" at bounding box center [852, 332] width 247 height 22
click at [840, 327] on button "OK" at bounding box center [851, 332] width 28 height 22
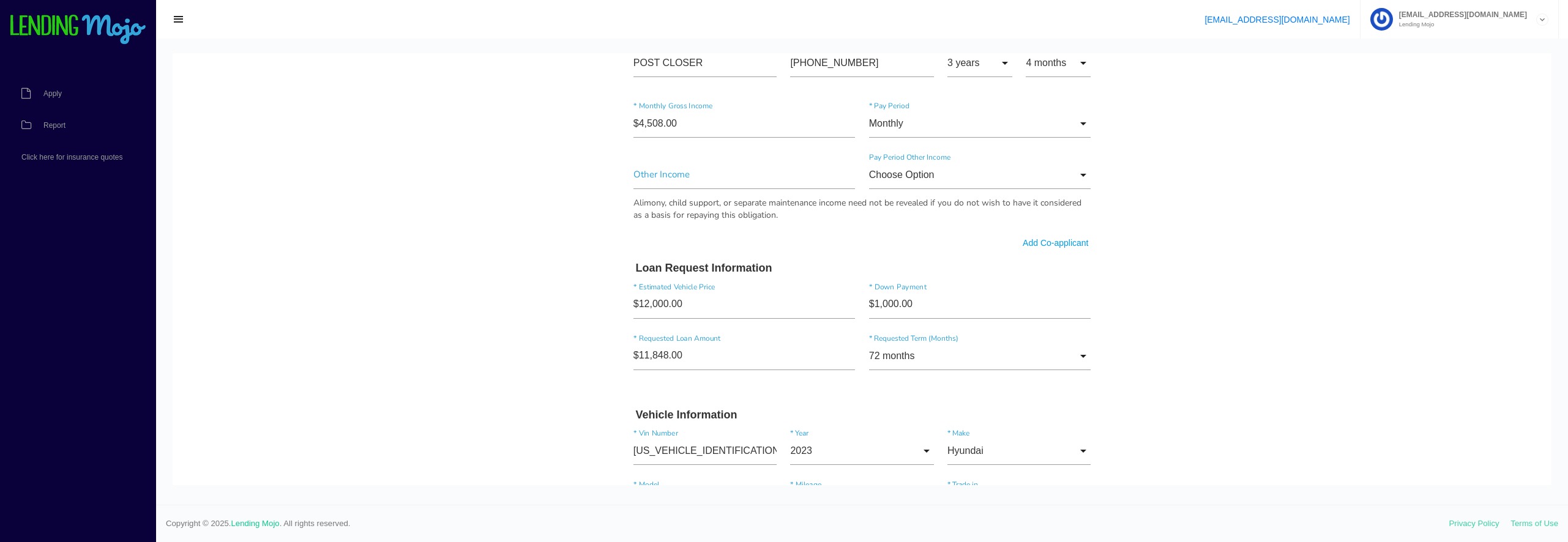
scroll to position [466, 0]
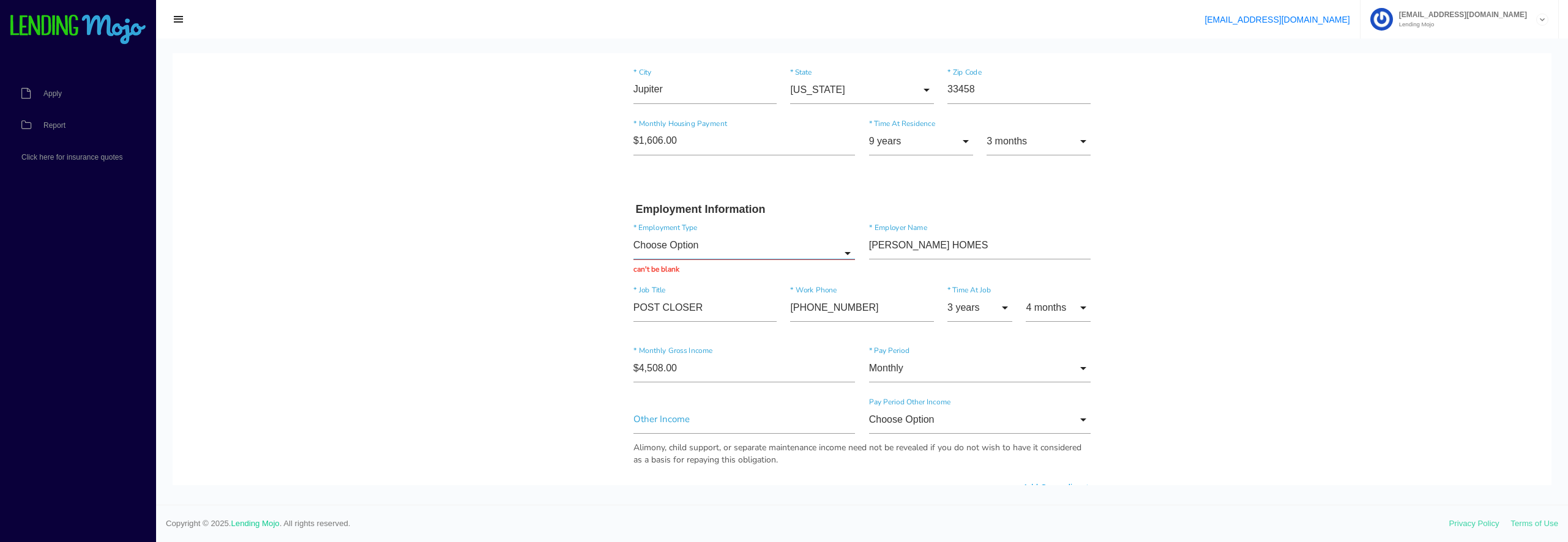
click at [680, 251] on input "Choose Option" at bounding box center [744, 245] width 222 height 28
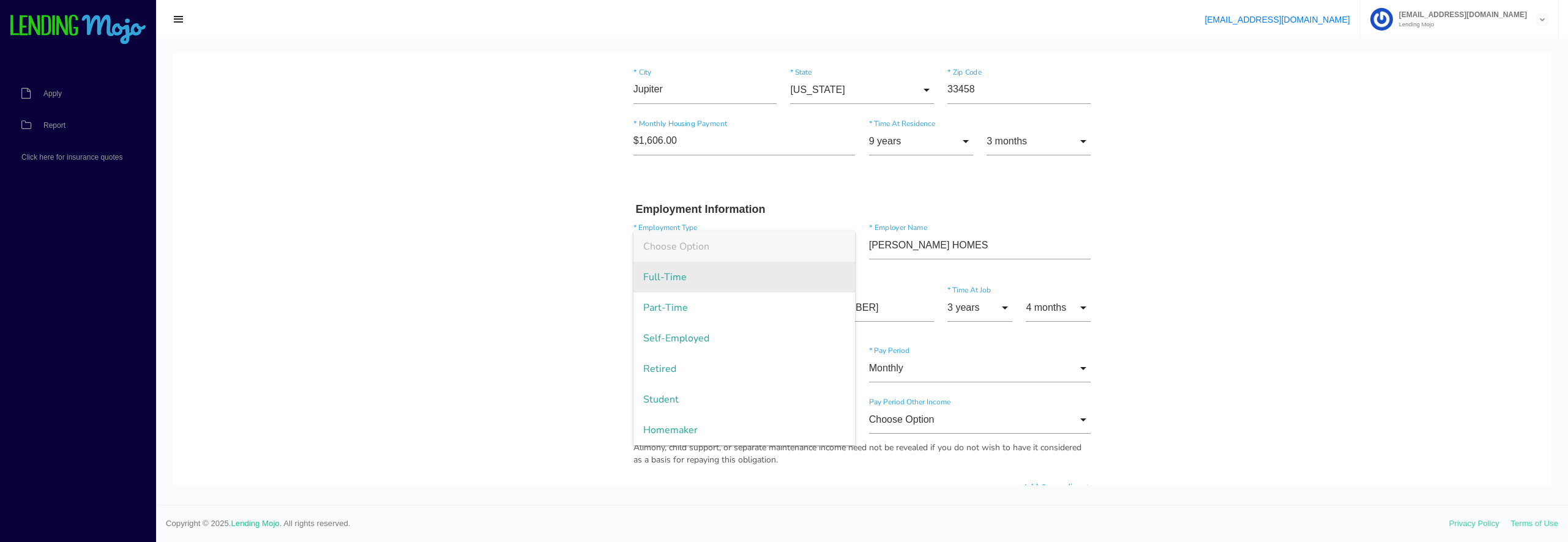
click at [673, 272] on span "Full-Time" at bounding box center [744, 277] width 222 height 31
type input "Full-Time"
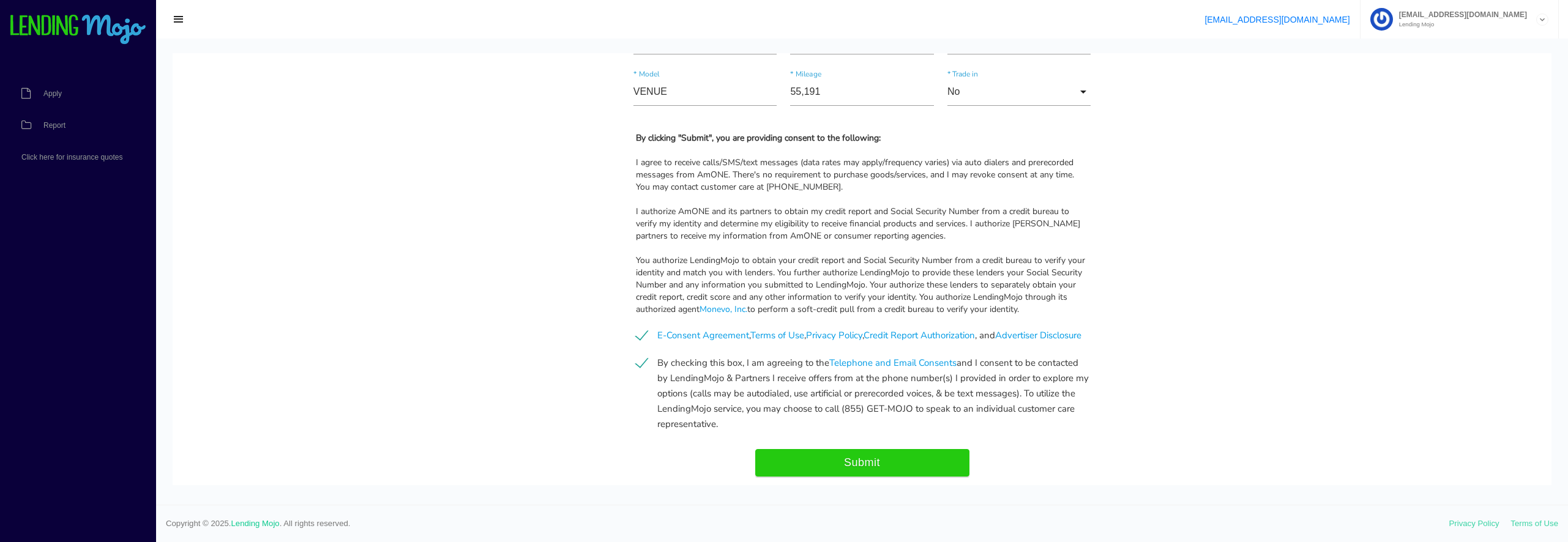
scroll to position [1190, 0]
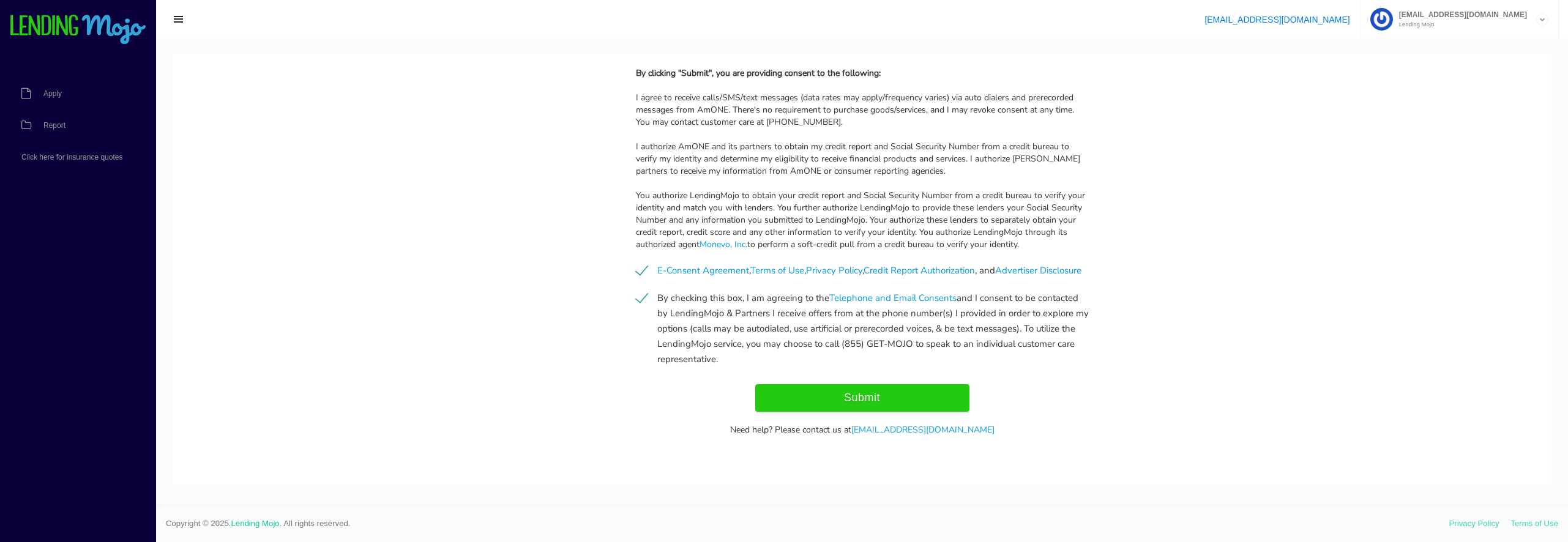
click at [917, 404] on input "Submit" at bounding box center [862, 398] width 215 height 28
type input "Submitting..."
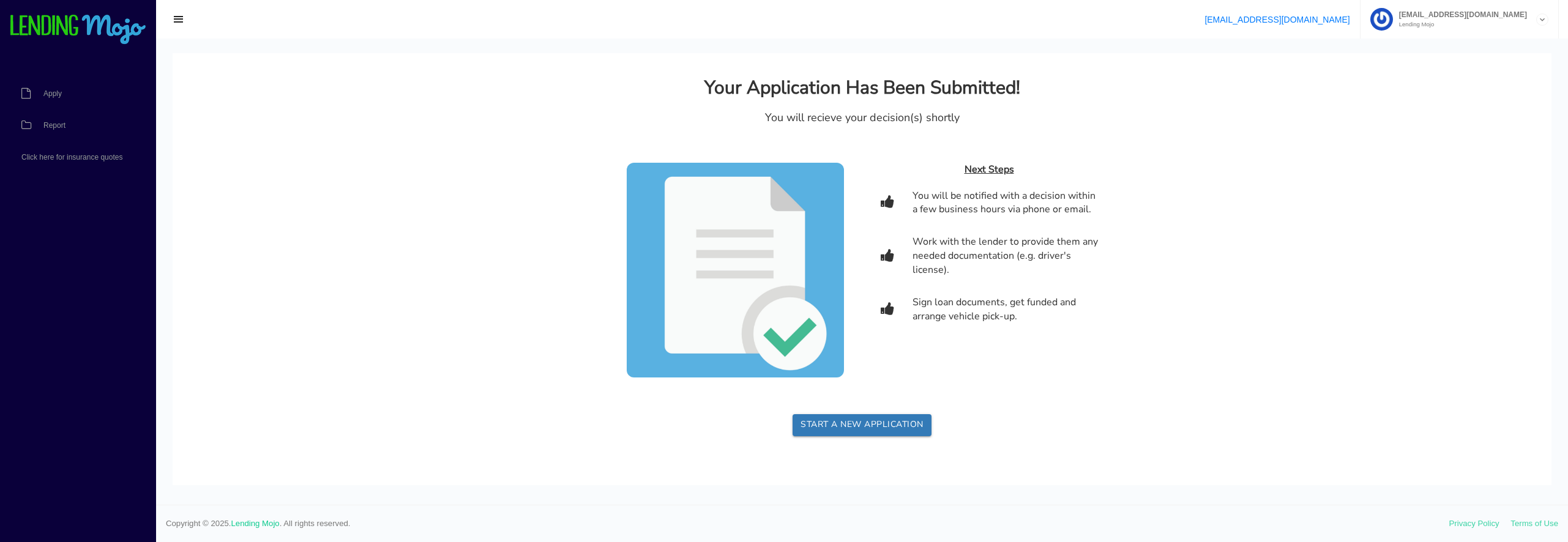
scroll to position [0, 0]
